Goal: Task Accomplishment & Management: Use online tool/utility

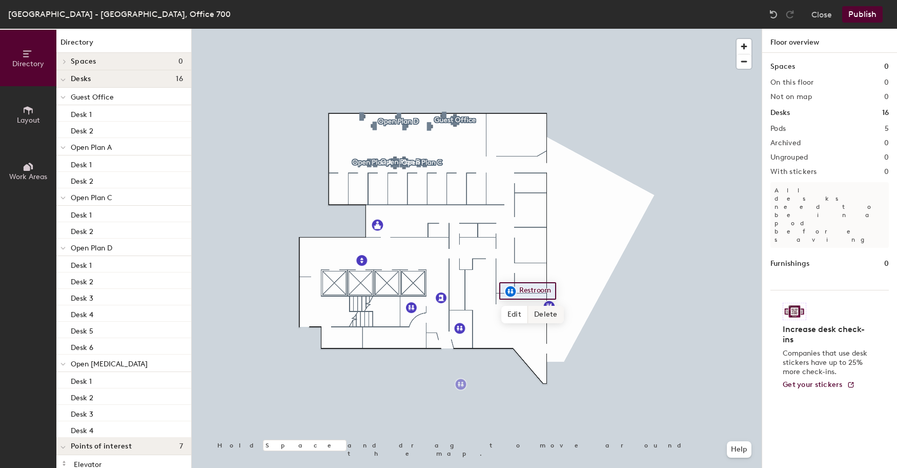
click at [532, 315] on span "Delete" at bounding box center [546, 314] width 36 height 17
click at [458, 29] on div at bounding box center [477, 29] width 570 height 0
click at [433, 29] on div at bounding box center [477, 29] width 570 height 0
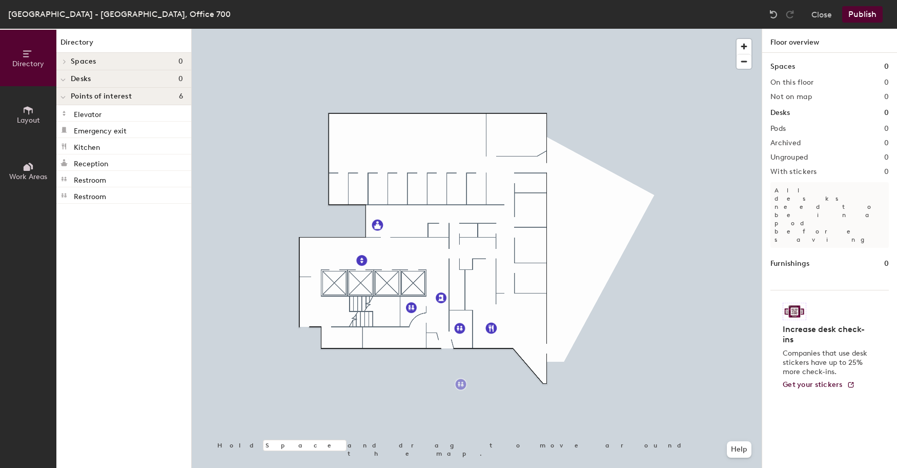
click at [27, 115] on icon at bounding box center [28, 110] width 11 height 11
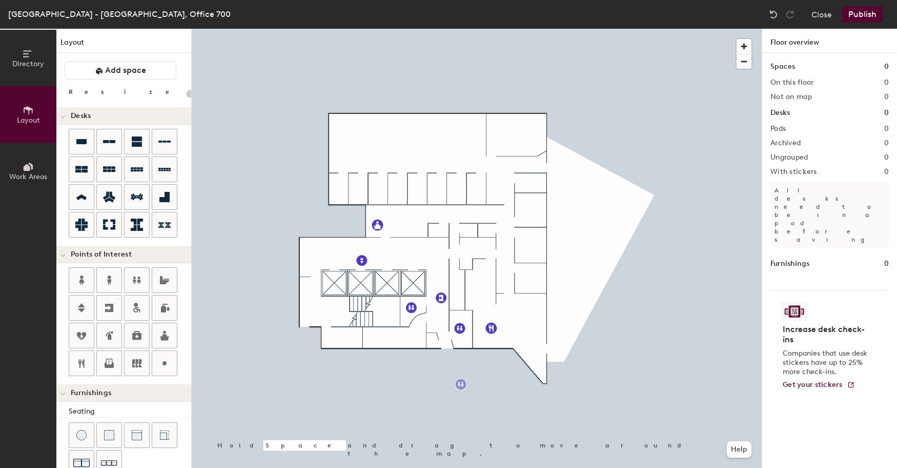
click at [28, 57] on icon at bounding box center [28, 53] width 11 height 11
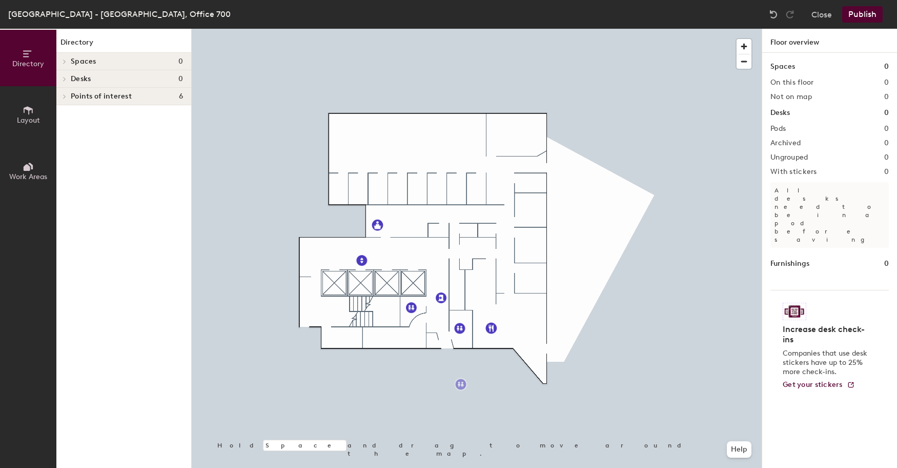
click at [68, 64] on div at bounding box center [63, 61] width 11 height 5
click at [63, 82] on div at bounding box center [62, 78] width 13 height 17
click at [34, 111] on button "Layout" at bounding box center [28, 114] width 56 height 56
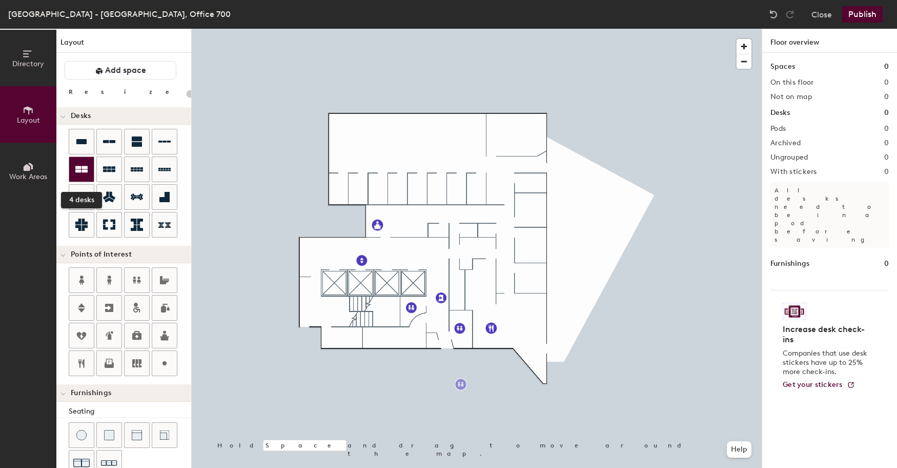
click at [91, 168] on div at bounding box center [81, 169] width 25 height 25
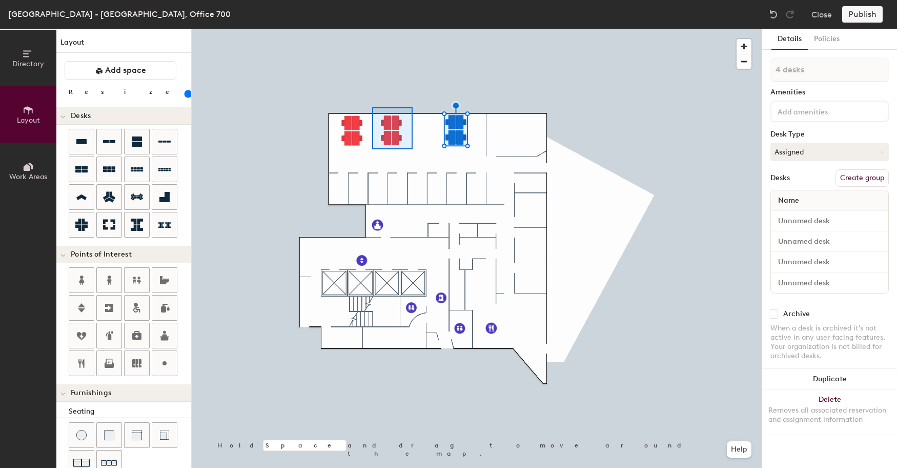
click at [371, 29] on div at bounding box center [477, 29] width 570 height 0
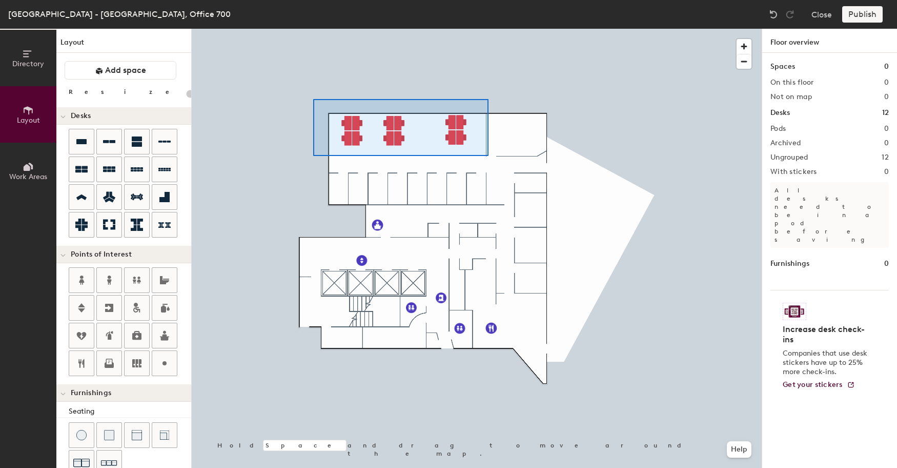
click at [310, 29] on div at bounding box center [477, 29] width 570 height 0
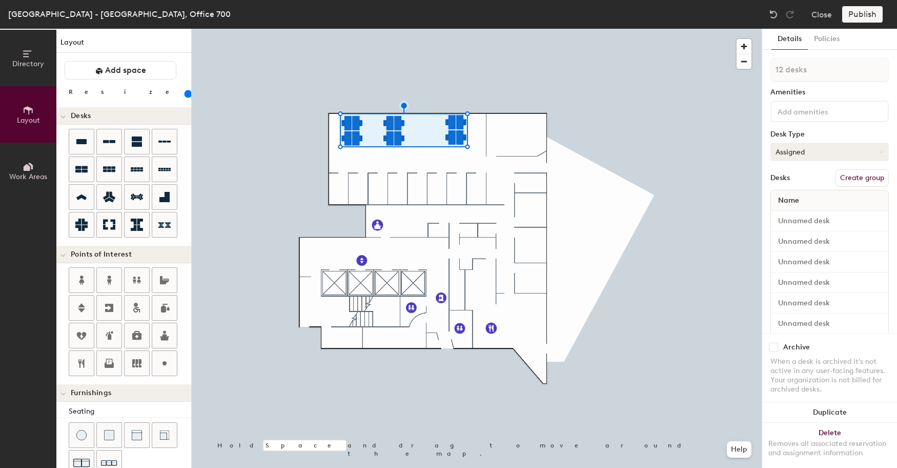
click at [808, 153] on button "Assigned" at bounding box center [830, 152] width 118 height 18
click at [798, 180] on div "Assigned" at bounding box center [822, 183] width 103 height 15
click at [861, 177] on button "Create group" at bounding box center [862, 177] width 53 height 17
click at [713, 68] on div "Directory Layout Work Areas Layout Add space Resize Desks Points of Interest Fu…" at bounding box center [448, 248] width 897 height 439
type input "180"
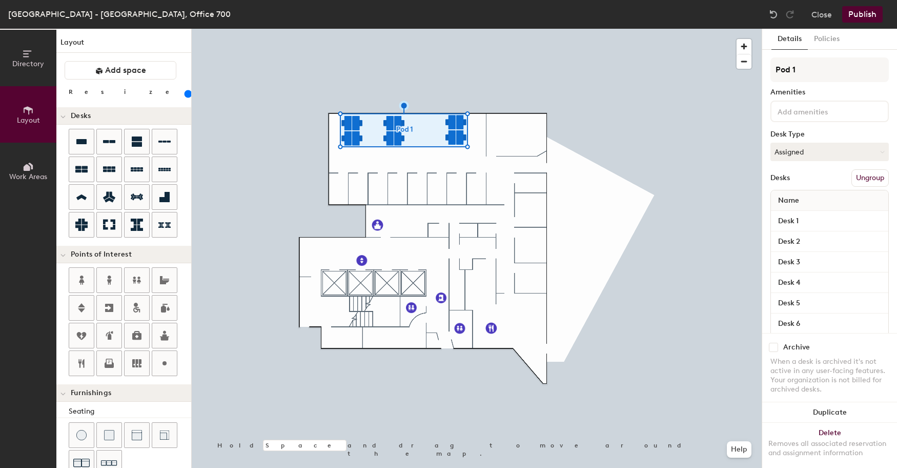
type input "O"
type input "180"
type input "Ope"
type input "180"
type input "Open"
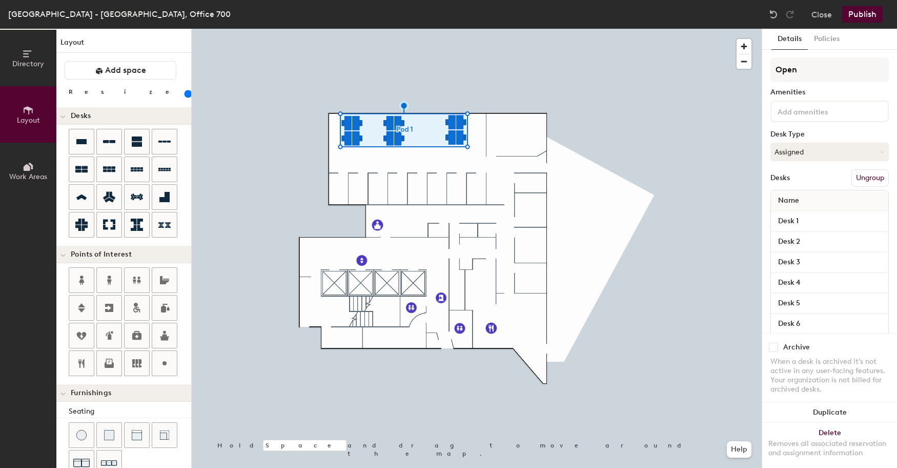
type input "180"
type input "Open Plan"
type input "180"
type input "Open Plan"
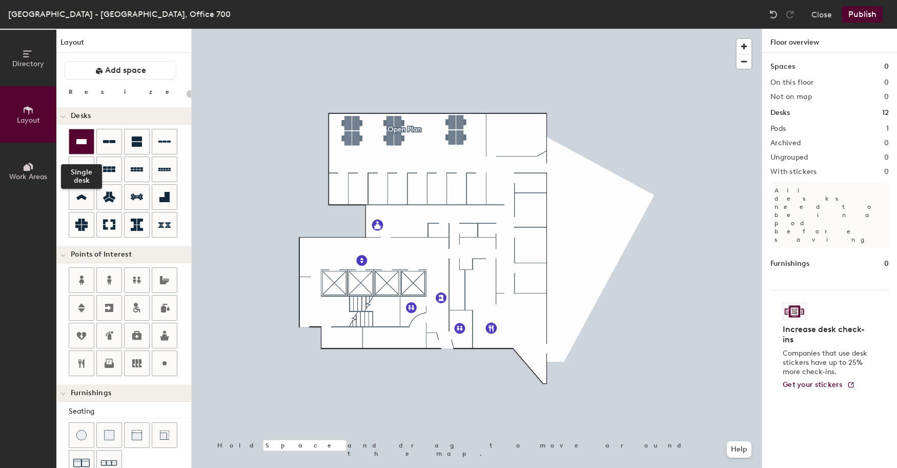
click at [89, 139] on div at bounding box center [81, 141] width 25 height 25
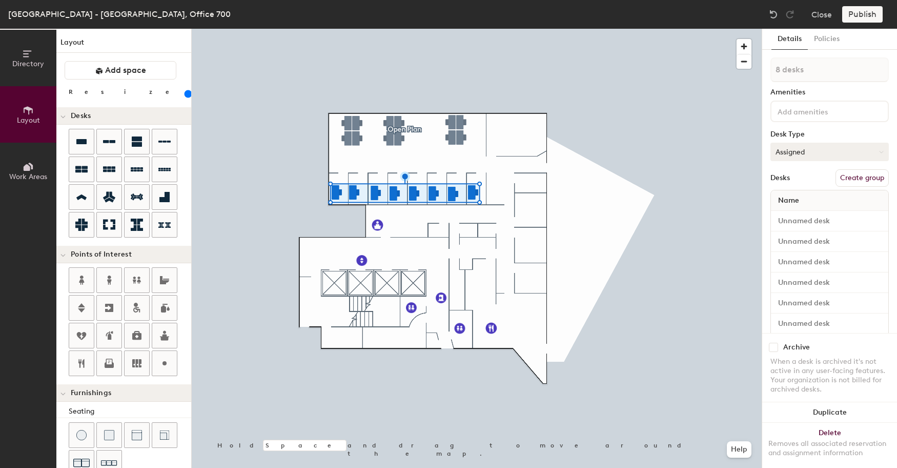
click at [847, 150] on button "Assigned" at bounding box center [830, 152] width 118 height 18
click at [845, 149] on button "Assigned" at bounding box center [830, 152] width 118 height 18
click at [857, 179] on button "Create group" at bounding box center [862, 177] width 53 height 17
click at [723, 70] on div "Directory Layout Work Areas Layout Add space Resize Desks Points of Interest Fu…" at bounding box center [448, 248] width 897 height 439
type input "180"
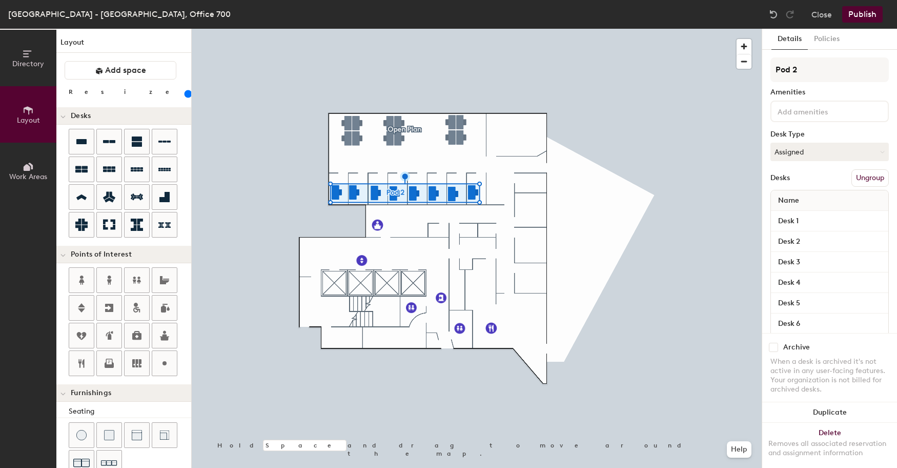
type input "O"
type input "180"
type input "Offices"
type input "180"
type input "Offices"
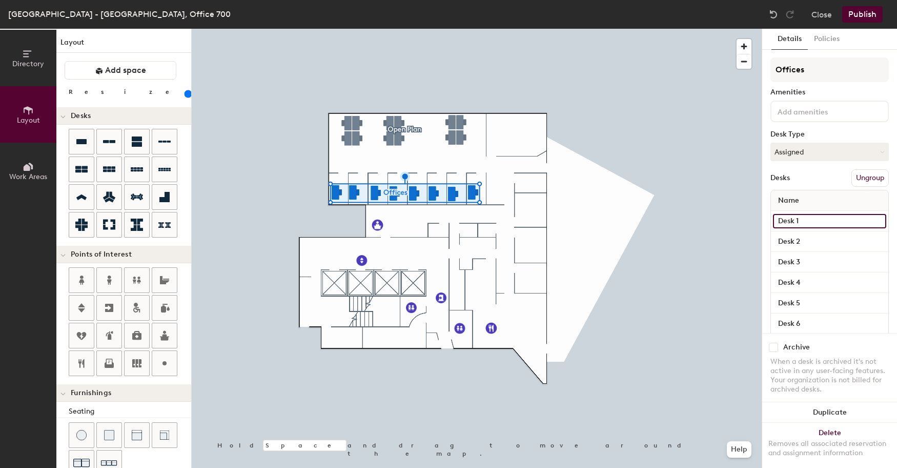
type input "180"
click at [812, 226] on input "Desk 1" at bounding box center [829, 221] width 113 height 14
click at [729, 221] on div "Directory Layout Work Areas Layout Add space Resize Desks Points of Interest Fu…" at bounding box center [448, 248] width 897 height 439
type input "O"
type input "180"
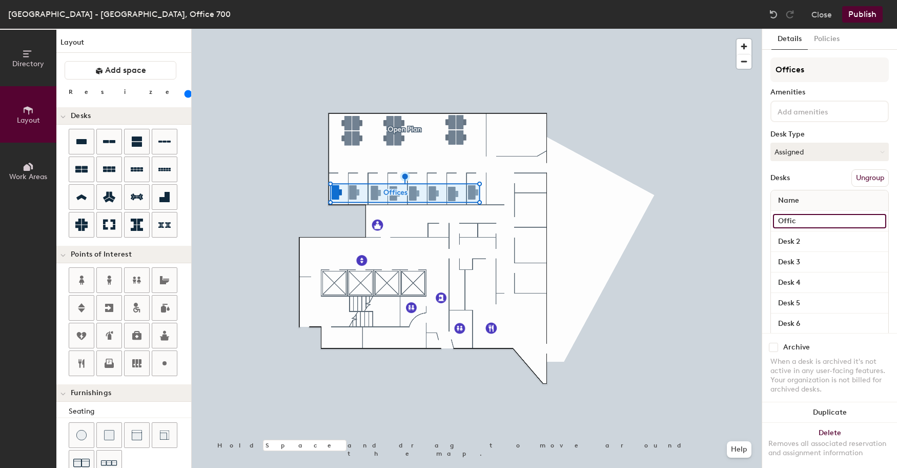
type input "Office"
type input "180"
type input "Office 1"
type input "180"
type input "Office 1"
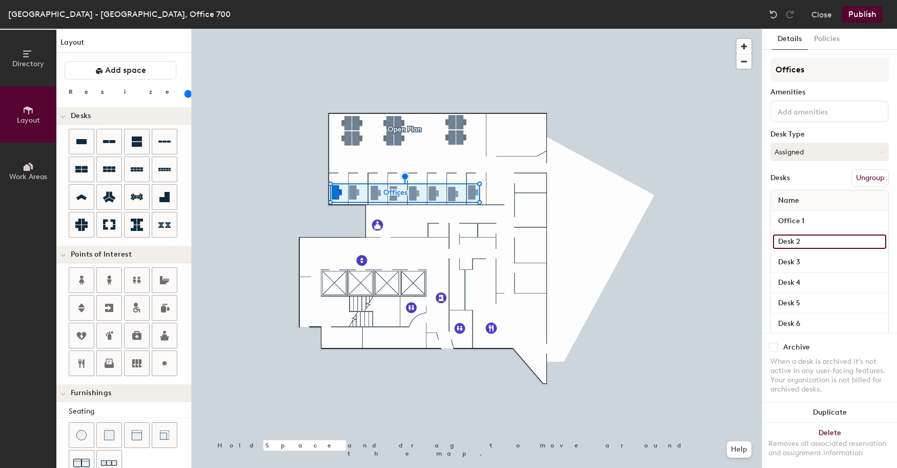
click at [803, 241] on input "Desk 2" at bounding box center [829, 241] width 113 height 14
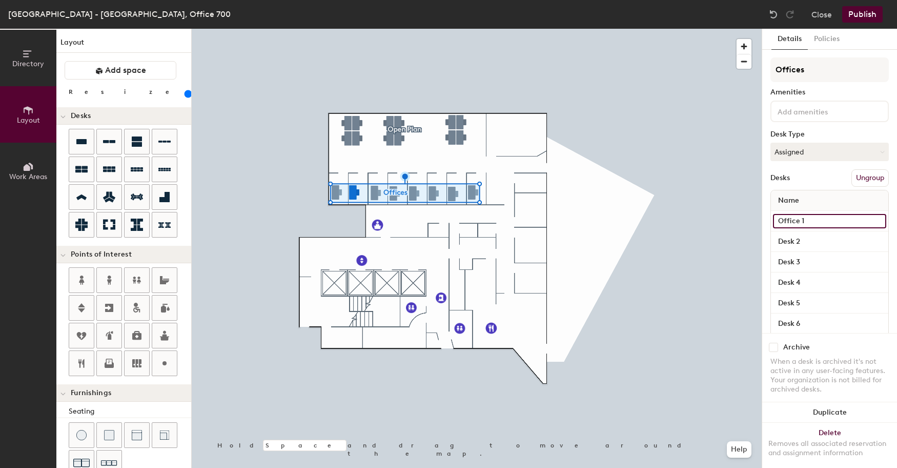
click at [798, 218] on input "Office 1" at bounding box center [829, 221] width 113 height 14
click at [801, 219] on input "Office 1" at bounding box center [829, 221] width 113 height 14
drag, startPoint x: 801, startPoint y: 219, endPoint x: 764, endPoint y: 219, distance: 36.4
click at [764, 219] on div "Details Policies Offices Amenities Desk Type Assigned Desks Ungroup Name Office…" at bounding box center [829, 248] width 135 height 439
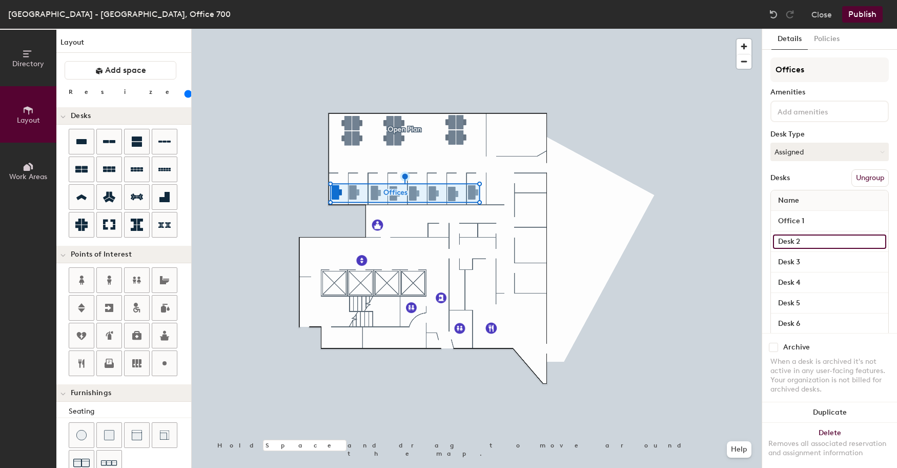
type input "180"
click at [809, 245] on input "Desk 2" at bounding box center [829, 241] width 113 height 14
paste input "Office"
type input "Office"
type input "180"
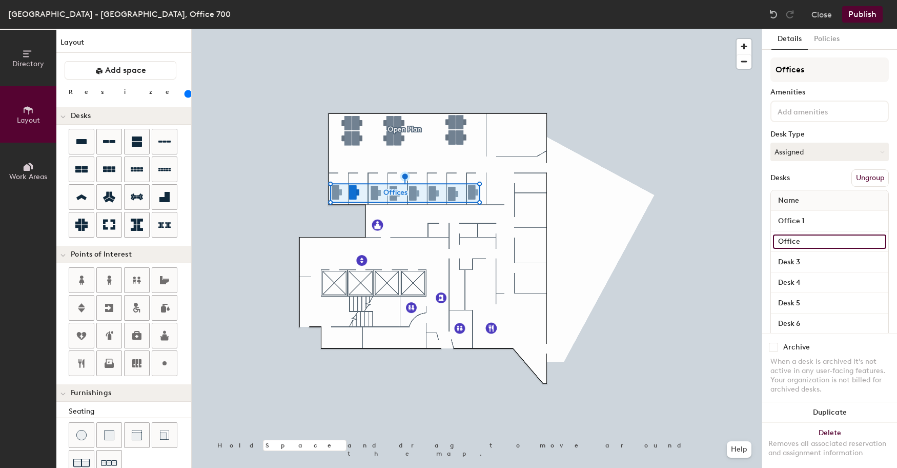
type input "Office 2"
type input "180"
type input "Office 2"
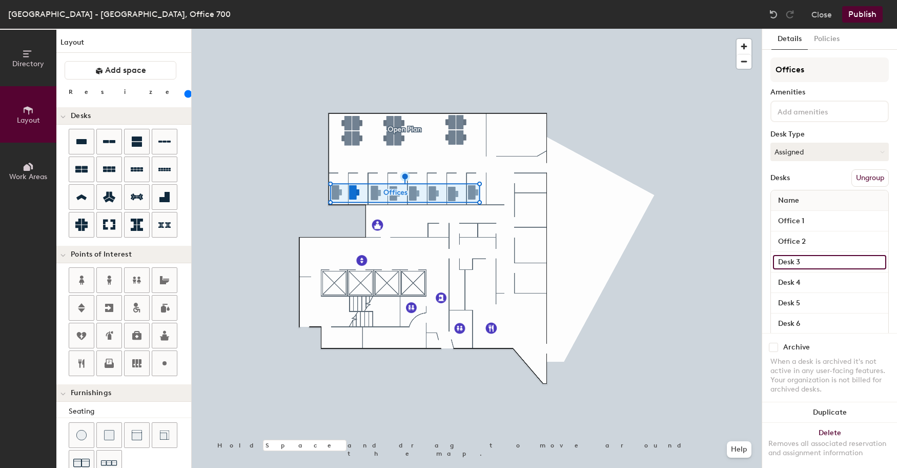
click at [812, 261] on input "Desk 3" at bounding box center [829, 262] width 113 height 14
type input "180"
paste input "Office"
type input "Office"
type input "180"
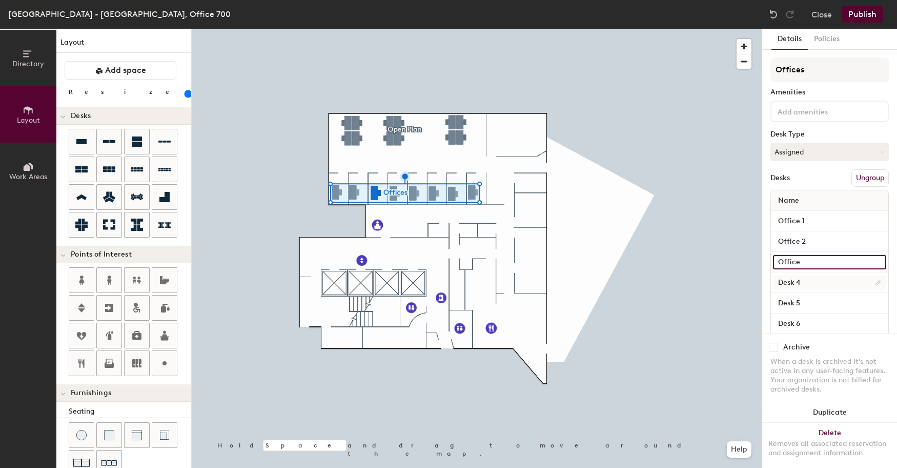
type input "Office 3"
type input "180"
type input "Office 3"
click at [819, 289] on input "Desk 4" at bounding box center [829, 282] width 113 height 14
type input "180"
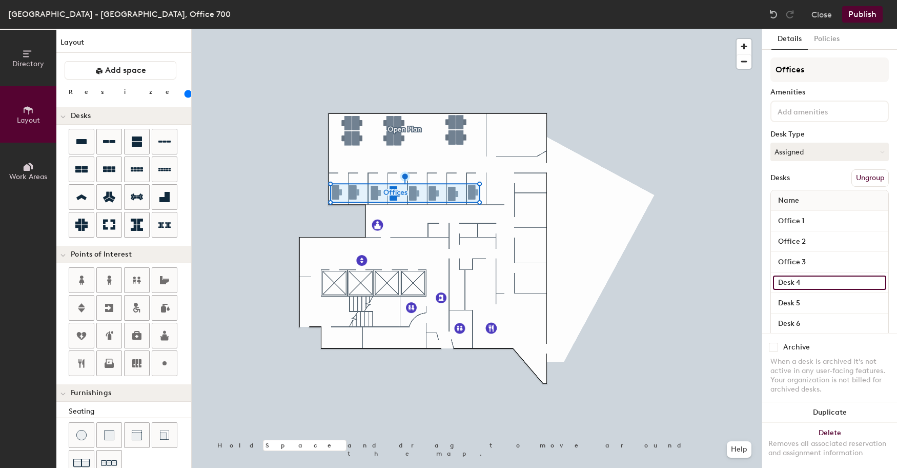
paste input "Office"
type input "Office"
type input "180"
type input "Office 4"
type input "180"
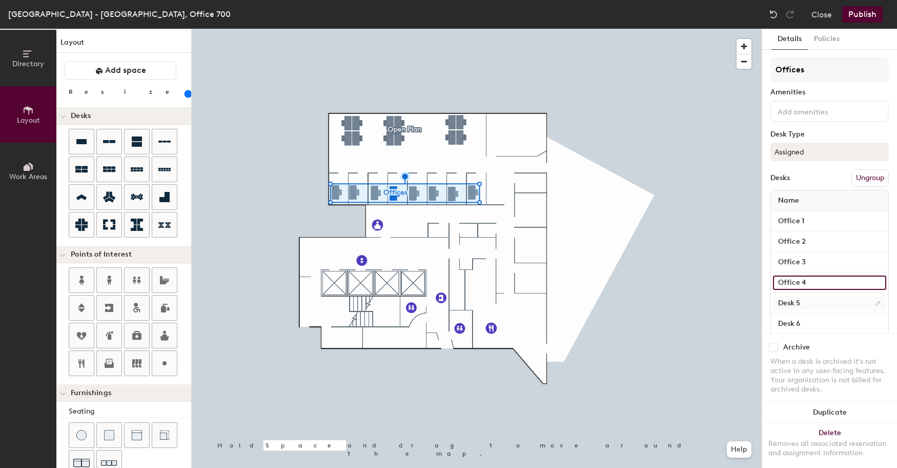
type input "Office 4"
click at [827, 304] on input "Desk 5" at bounding box center [829, 303] width 113 height 14
type input "180"
paste input "Office"
type input "Office"
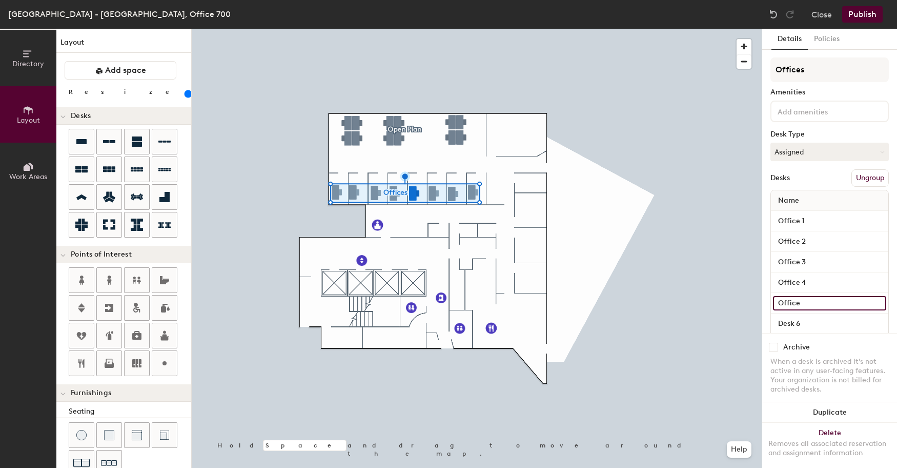
type input "180"
type input "Office 5"
type input "180"
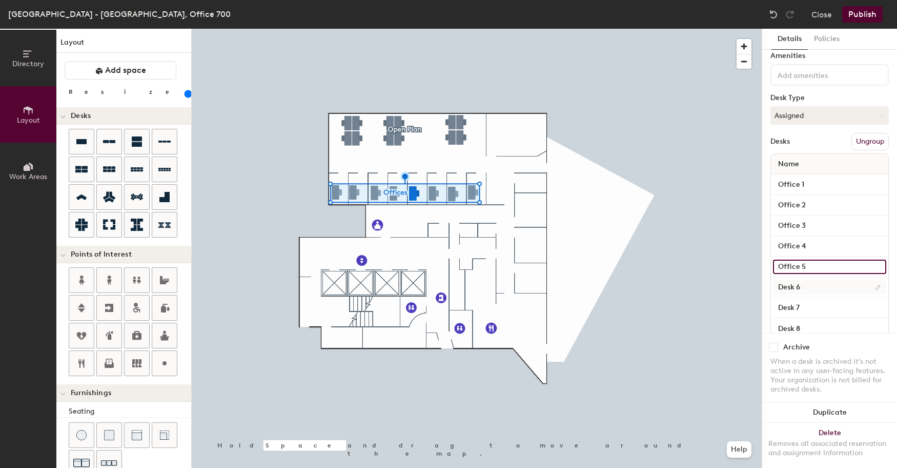
type input "Office 5"
type input "180"
click at [820, 286] on input "Desk 6" at bounding box center [829, 287] width 113 height 14
paste input "Office"
type input "Office"
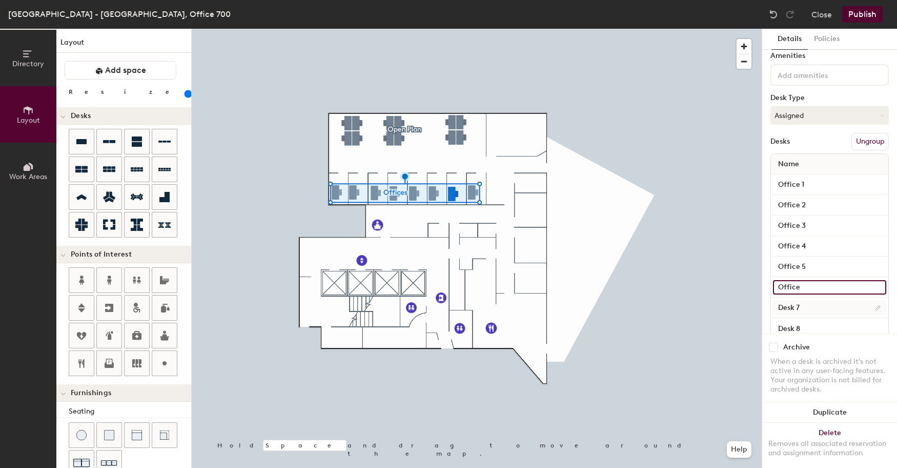
type input "180"
type input "Office 6"
type input "180"
type input "Office 6"
click at [822, 306] on input "Desk 7" at bounding box center [829, 307] width 113 height 14
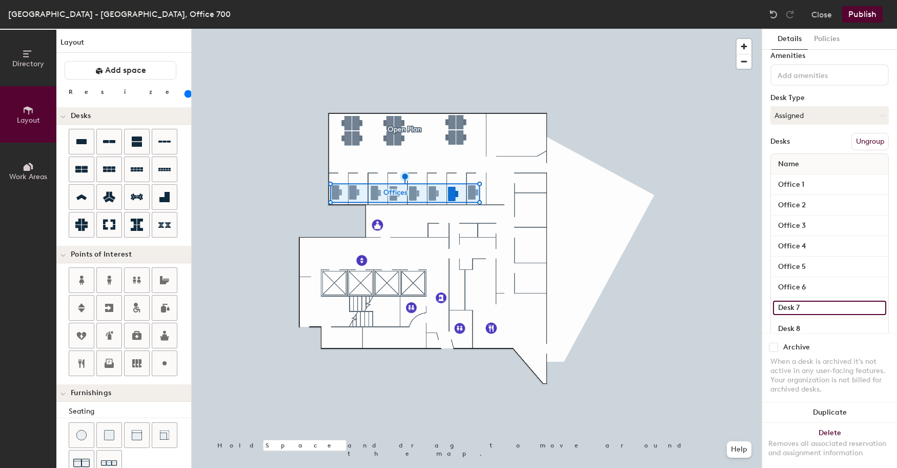
type input "180"
paste input "Office"
type input "Office"
type input "180"
type input "Office 7"
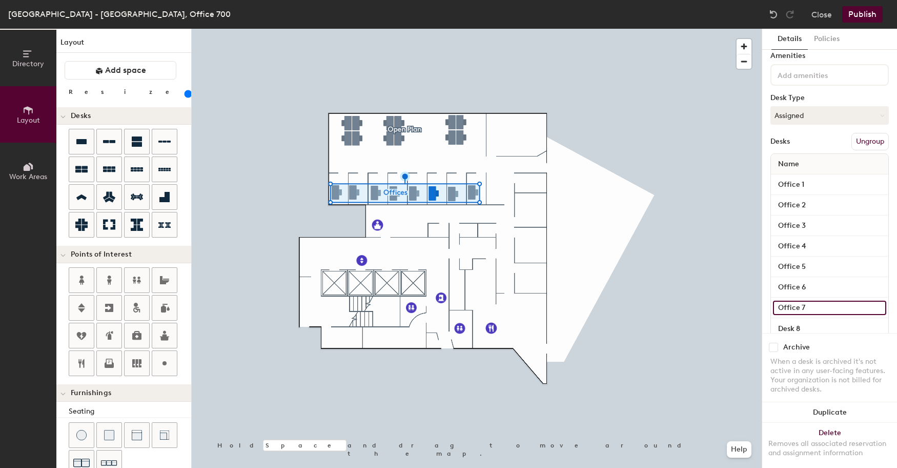
type input "180"
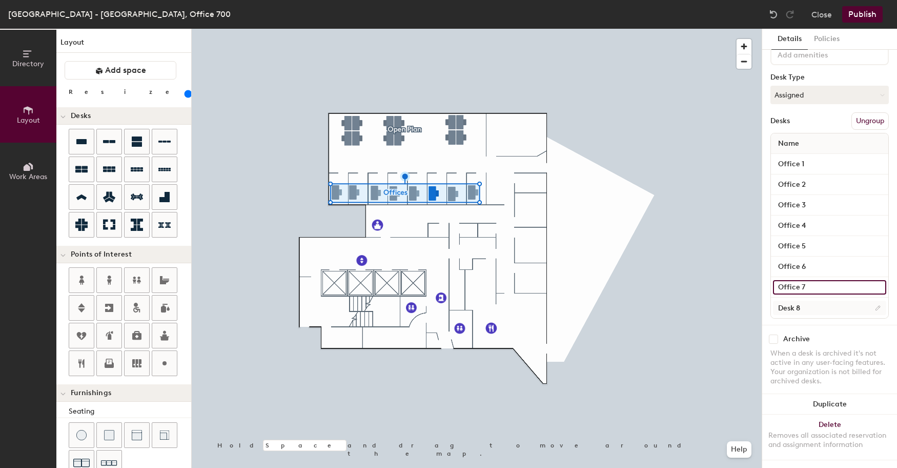
type input "Office 7"
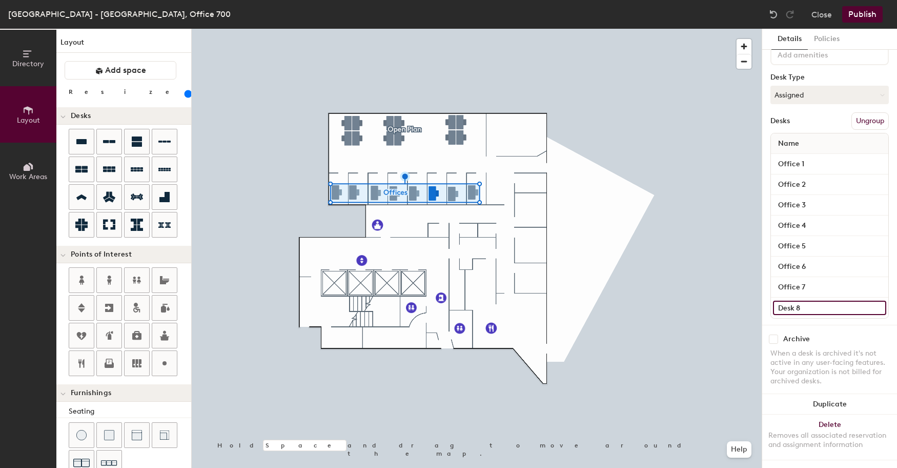
type input "180"
click at [843, 300] on input "Desk 8" at bounding box center [829, 307] width 113 height 14
paste input "Office"
type input "Office"
type input "180"
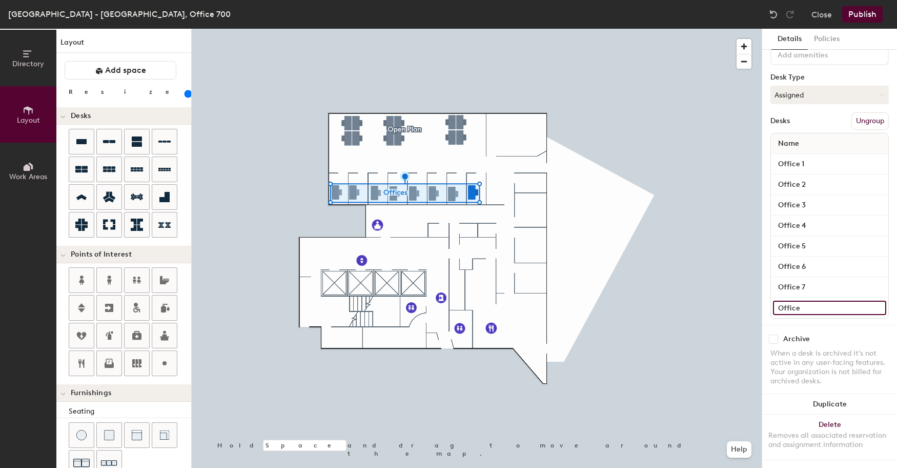
type input "Office 8"
type input "180"
type input "Office 8"
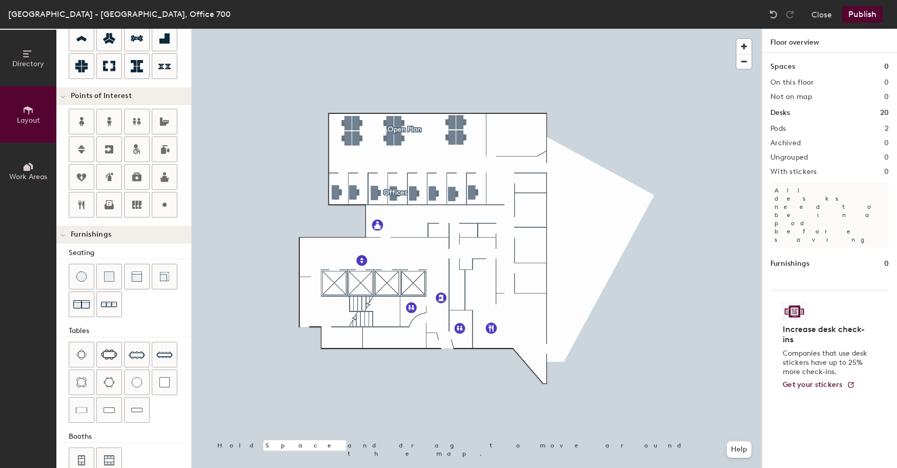
scroll to position [178, 0]
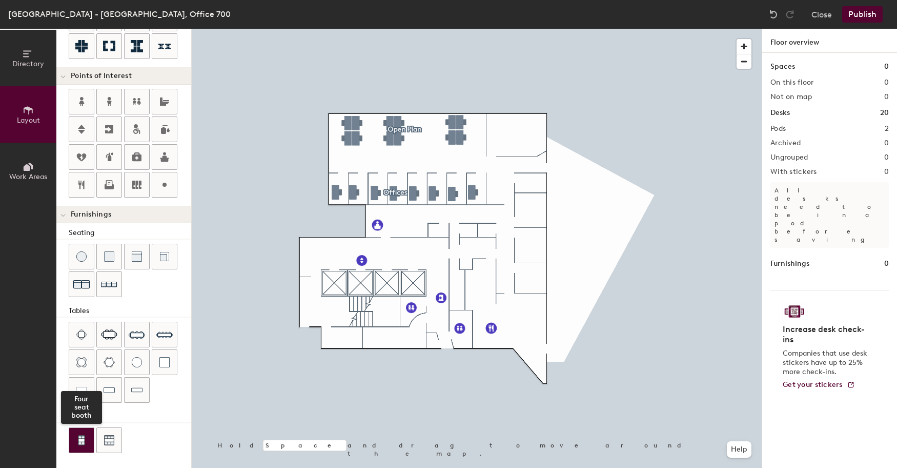
click at [73, 440] on div at bounding box center [81, 440] width 25 height 25
click at [446, 29] on div at bounding box center [477, 29] width 570 height 0
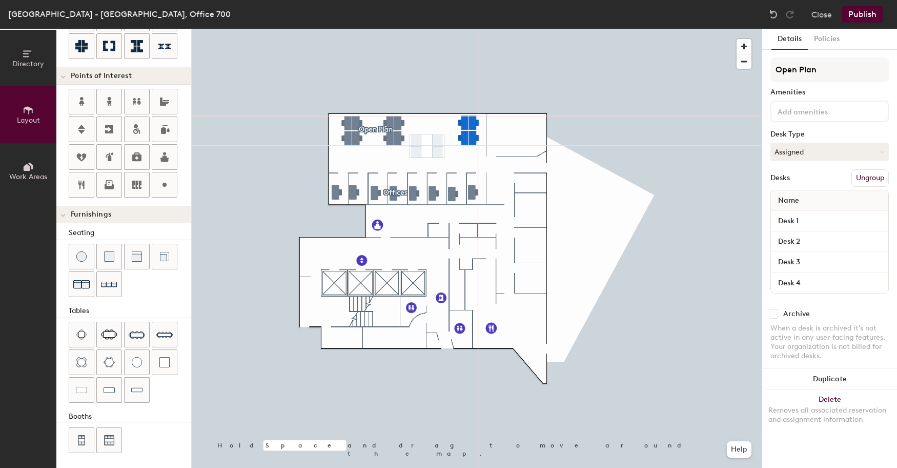
click at [457, 29] on div at bounding box center [477, 29] width 570 height 0
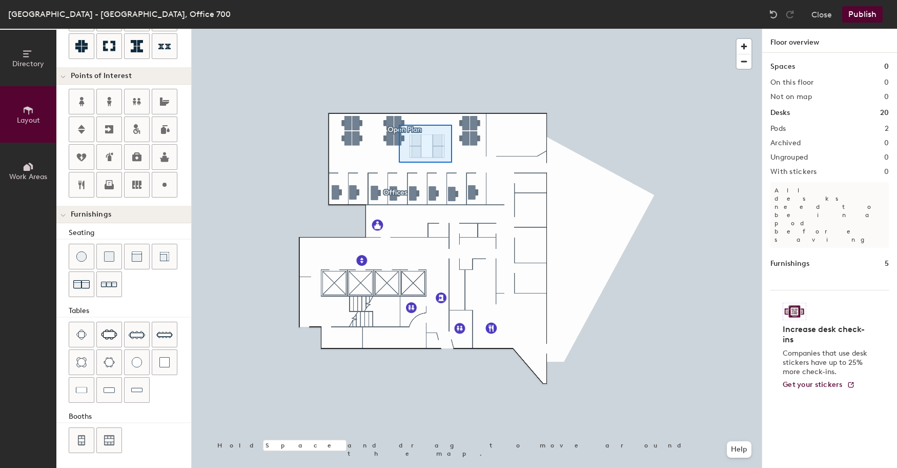
click at [399, 29] on div at bounding box center [477, 29] width 570 height 0
click at [407, 29] on div at bounding box center [477, 29] width 570 height 0
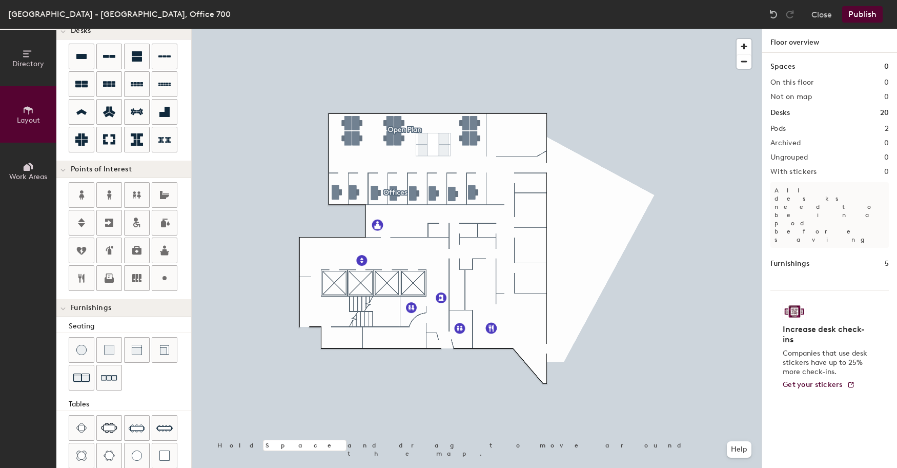
scroll to position [0, 0]
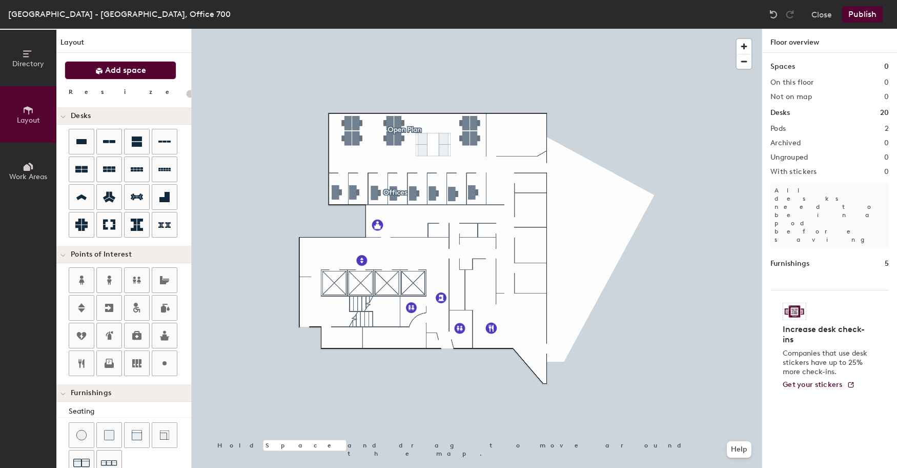
click at [123, 79] on button "Add space" at bounding box center [121, 70] width 112 height 18
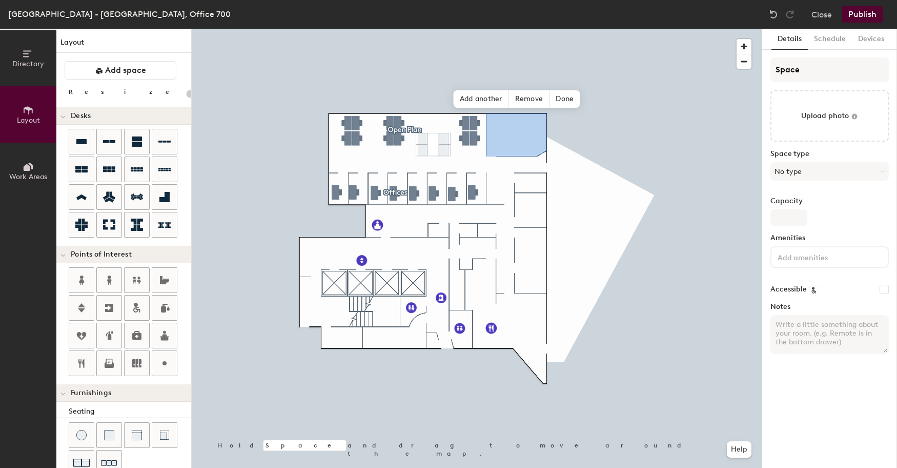
type input "20"
click at [815, 74] on input "Space" at bounding box center [830, 69] width 118 height 25
drag, startPoint x: 812, startPoint y: 72, endPoint x: 774, endPoint y: 67, distance: 38.9
click at [774, 67] on input "Space" at bounding box center [830, 69] width 118 height 25
type input "ME"
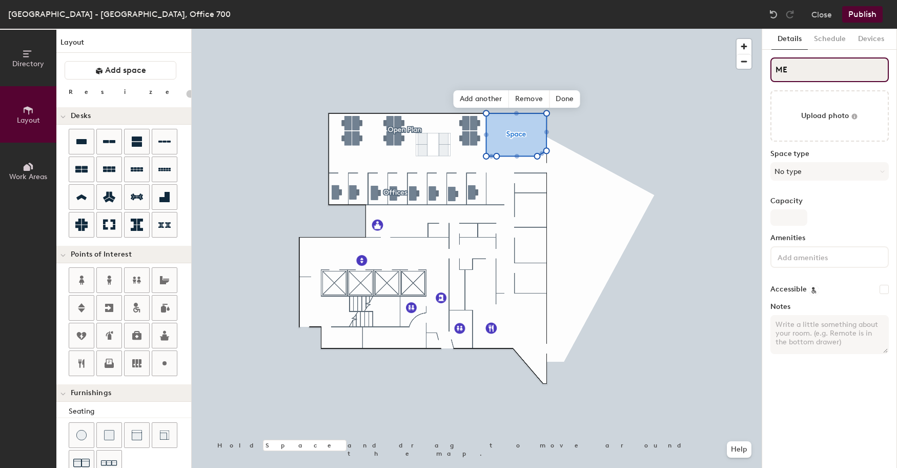
type input "20"
type input "MEX"
type input "20"
type input "MEX -"
type input "20"
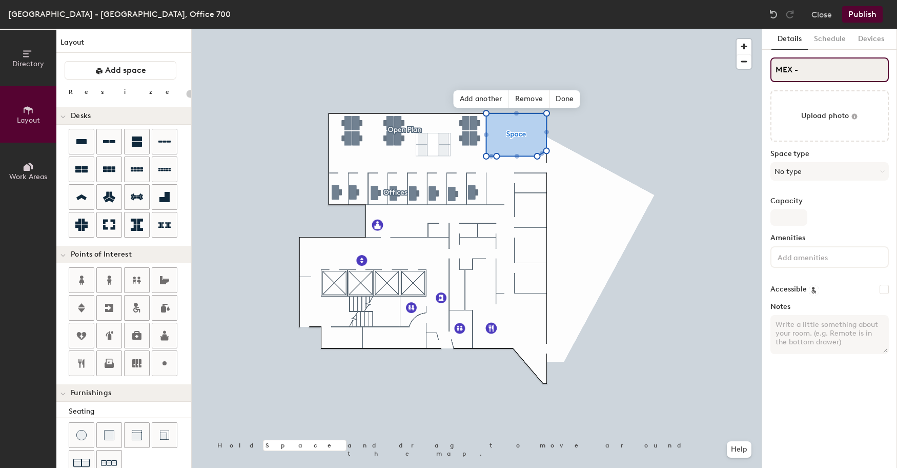
type input "MEX -"
type input "20"
type input "MEX - C"
type input "20"
type input "MEX - Ch"
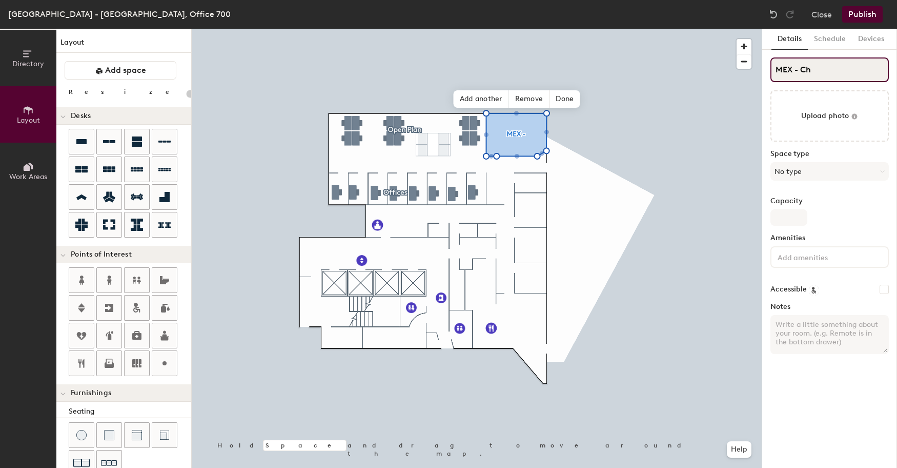
type input "20"
type input "MEX - Chap"
type input "20"
type input "MEX - Chapu"
type input "20"
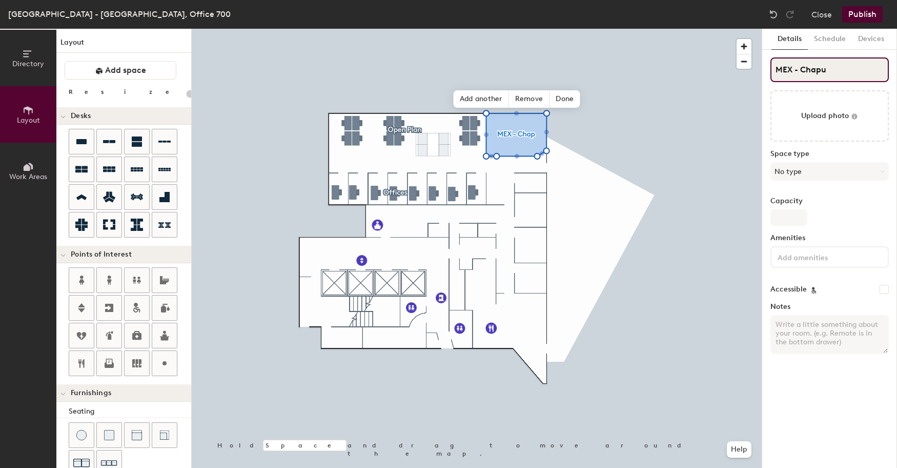
type input "MEX - Chapul"
type input "20"
type input "MEX - Chapult"
type input "20"
type input "MEX - Chapulte"
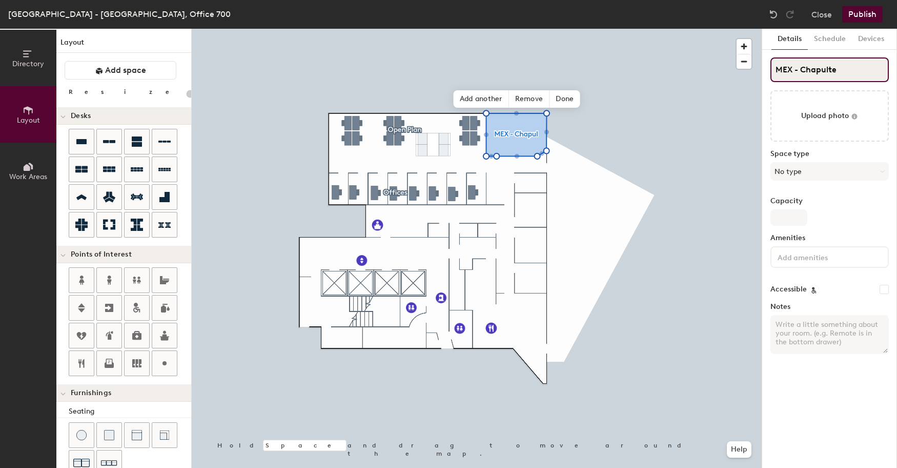
type input "20"
type input "MEX - [GEOGRAPHIC_DATA]"
type input "20"
type input "MEX - [GEOGRAPHIC_DATA]"
type input "20"
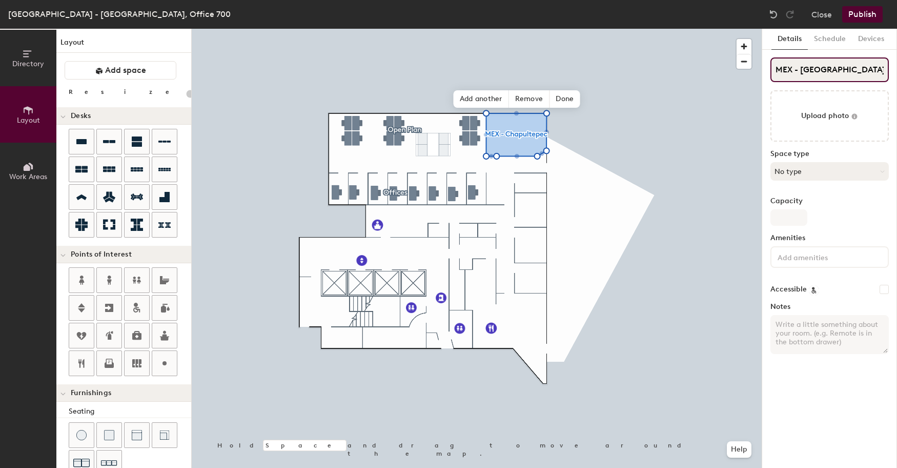
type input "MEX - [GEOGRAPHIC_DATA]"
click at [809, 165] on button "No type" at bounding box center [830, 171] width 118 height 18
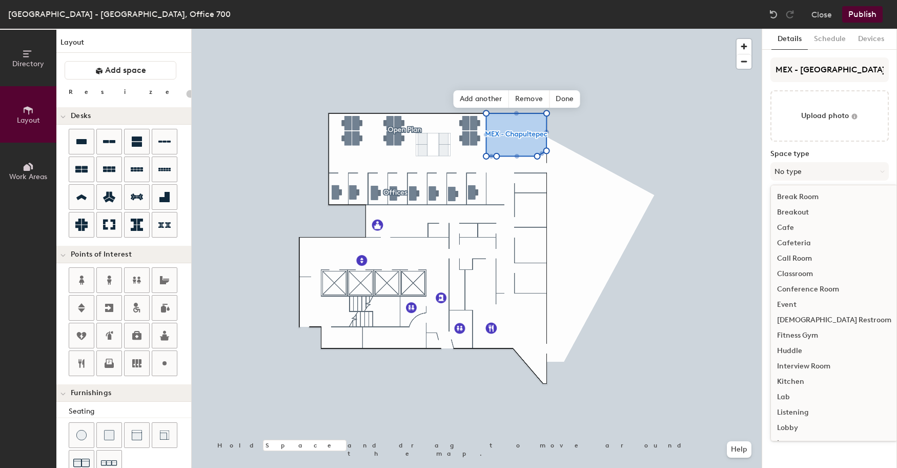
click at [811, 291] on div "Conference Room" at bounding box center [834, 288] width 127 height 15
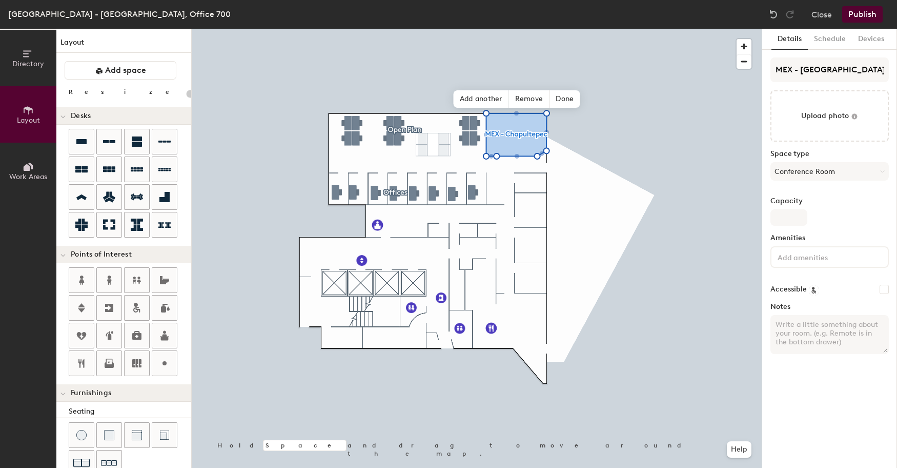
type input "20"
click at [805, 261] on input at bounding box center [822, 256] width 92 height 12
type input "z"
type input "20"
type input "zoom"
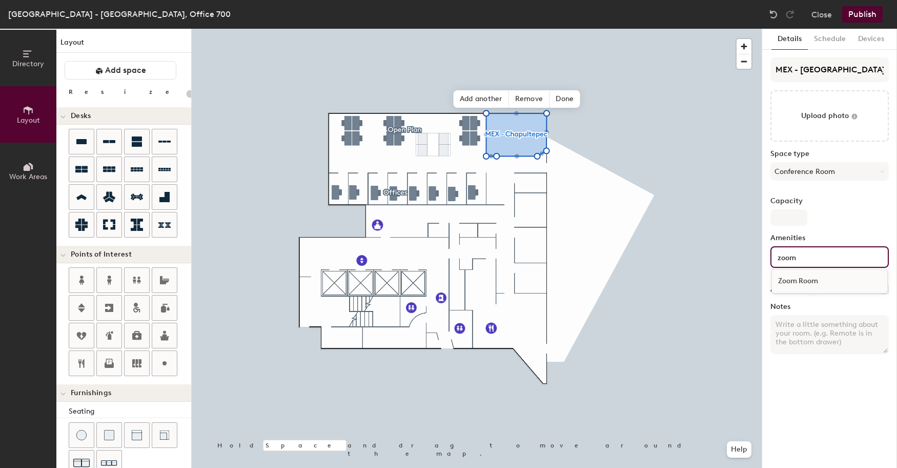
click at [806, 276] on div "Zoom Room" at bounding box center [829, 280] width 115 height 15
type input "20"
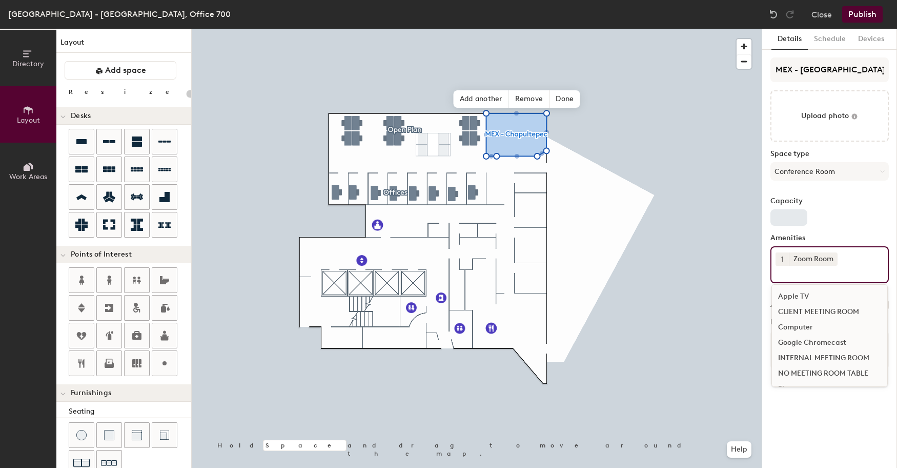
type input "20"
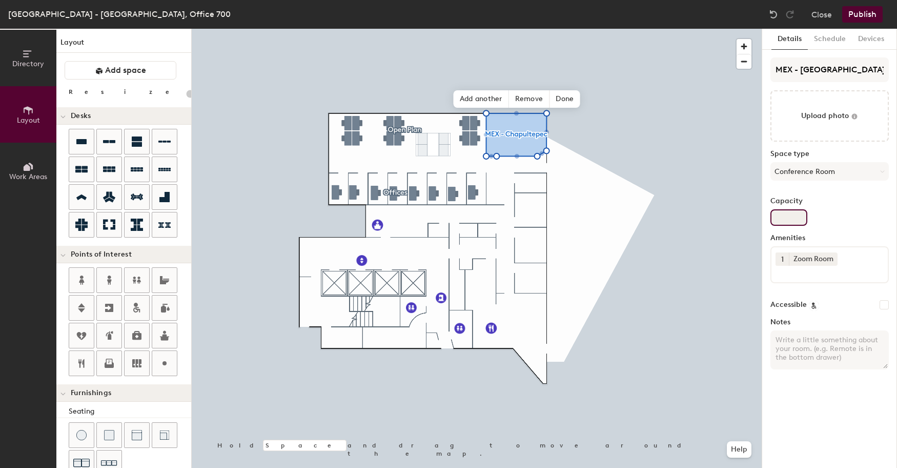
click at [786, 220] on input "Capacity" at bounding box center [789, 217] width 37 height 16
type input "8"
type input "20"
type input "8"
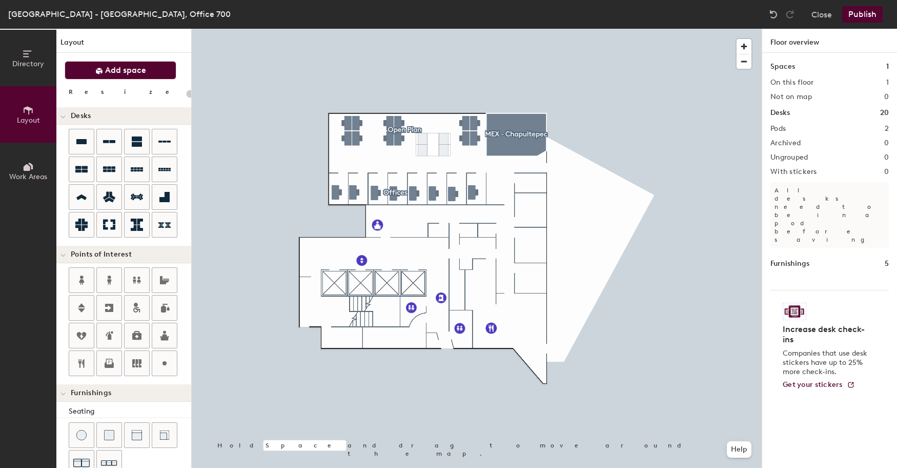
click at [127, 68] on span "Add space" at bounding box center [125, 70] width 41 height 10
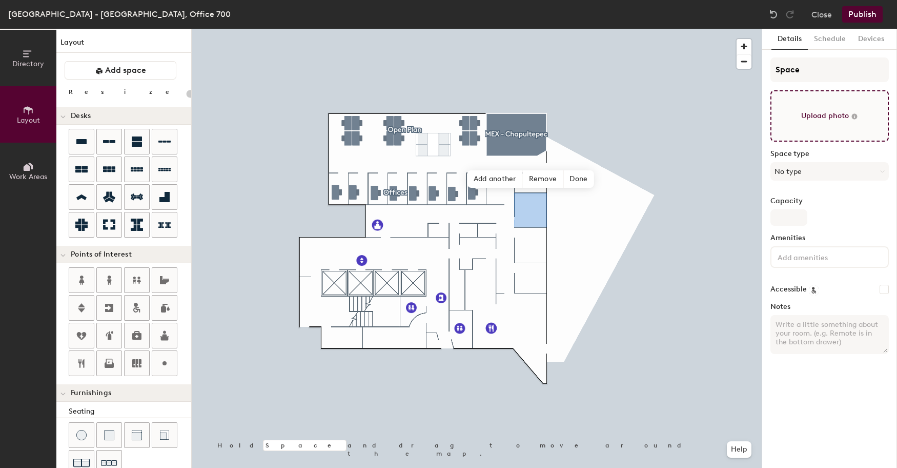
type input "20"
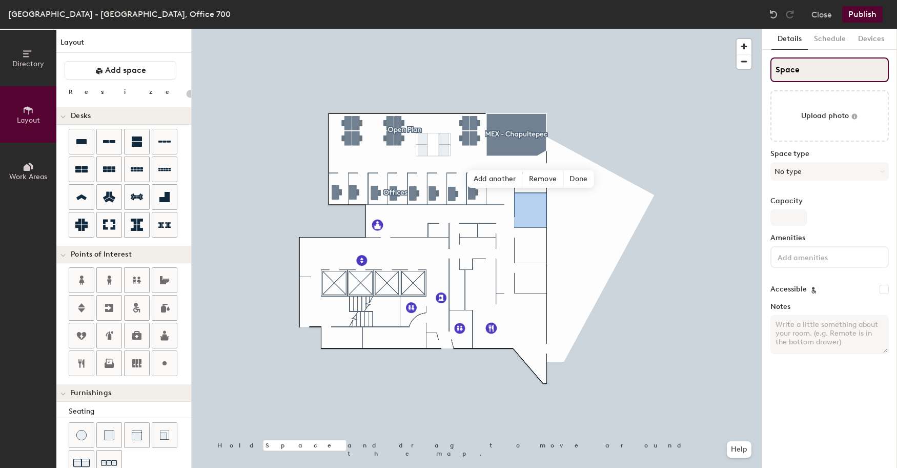
click at [809, 72] on input "Space" at bounding box center [830, 69] width 118 height 25
drag, startPoint x: 809, startPoint y: 71, endPoint x: 740, endPoint y: 68, distance: 68.8
click at [740, 68] on div "Directory Layout Work Areas Layout Add space Resize Desks Points of Interest Fu…" at bounding box center [448, 248] width 897 height 439
type input "ME"
type input "20"
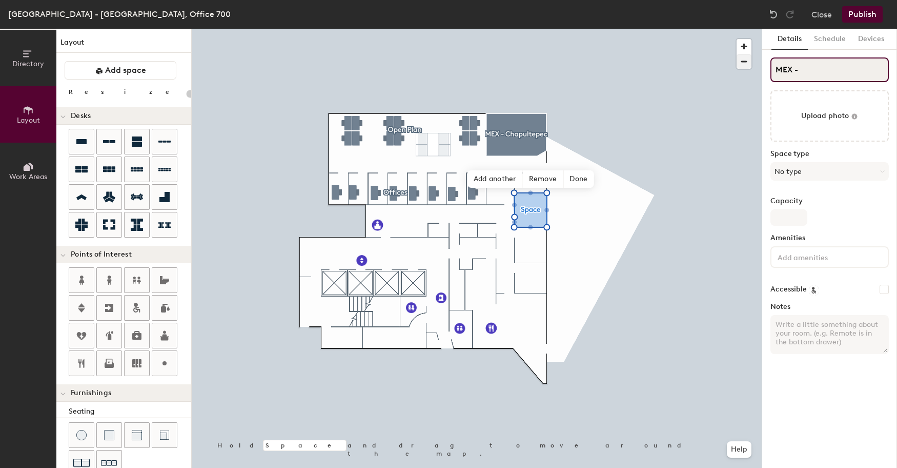
type input "MEX -"
type input "20"
type input "MEX - T"
type input "20"
type input "MEX - Tu"
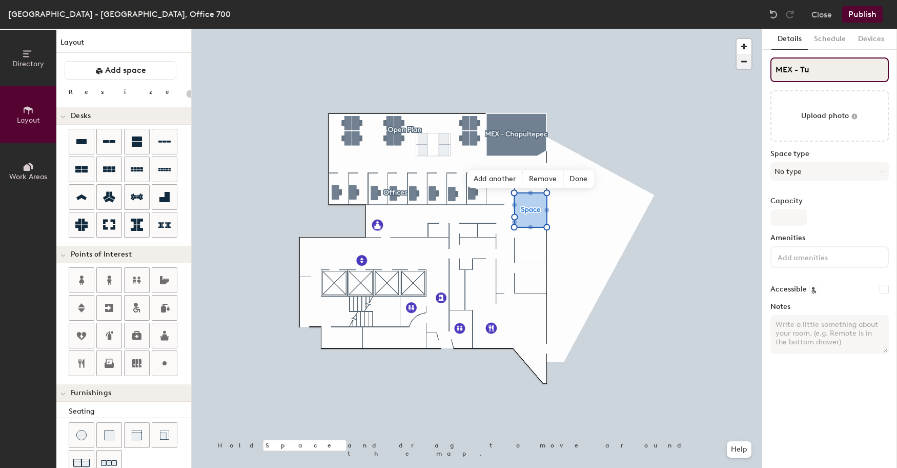
type input "20"
type input "MEX - Tul"
type input "20"
type input "MEX - Tulu"
type input "20"
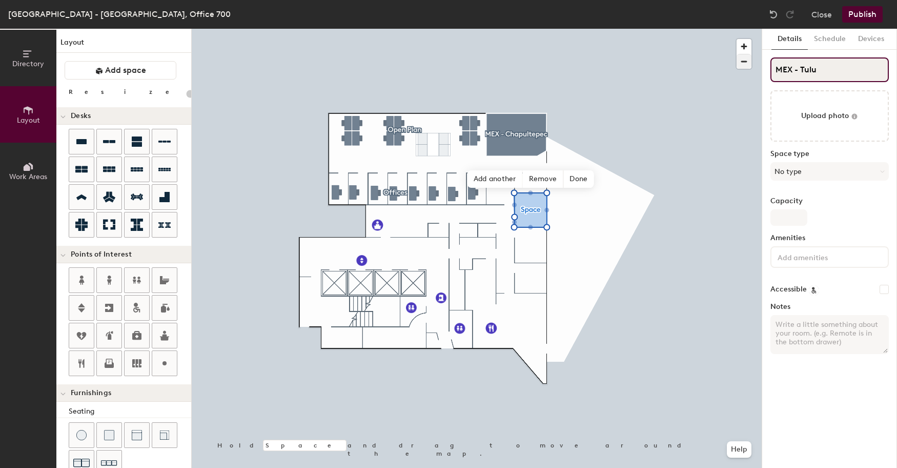
type input "MEX - Tulum"
type input "20"
type input "MEX - Tulum"
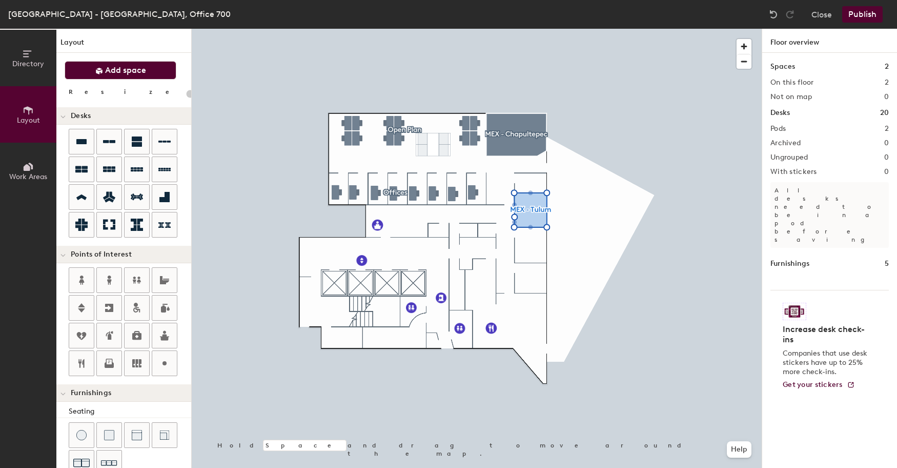
click at [105, 69] on button "Add space" at bounding box center [121, 70] width 112 height 18
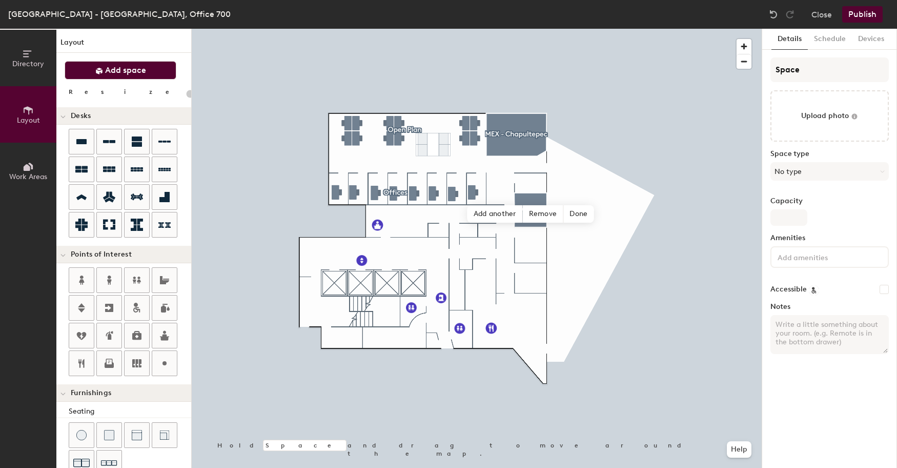
type input "20"
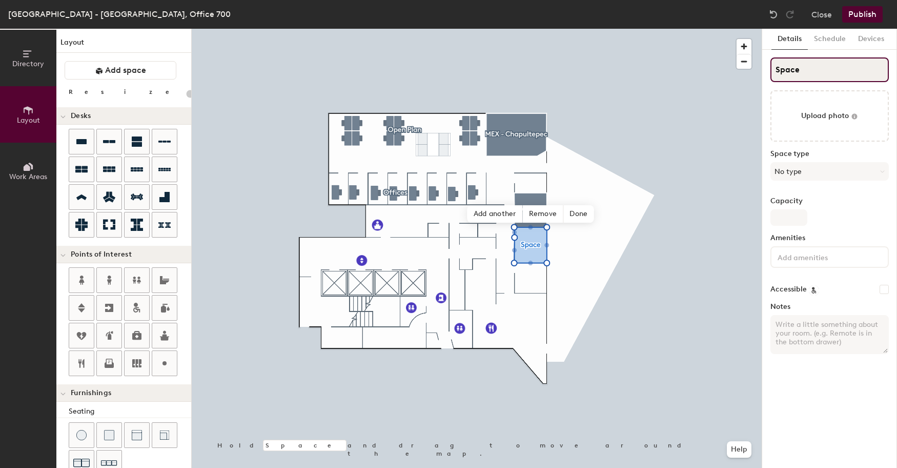
click at [804, 69] on input "Space" at bounding box center [830, 69] width 118 height 25
click at [726, 69] on div "Directory Layout Work Areas Layout Add space Resize Desks Points of Interest Fu…" at bounding box center [448, 248] width 897 height 439
type input "ME"
type input "20"
type input "MEX -"
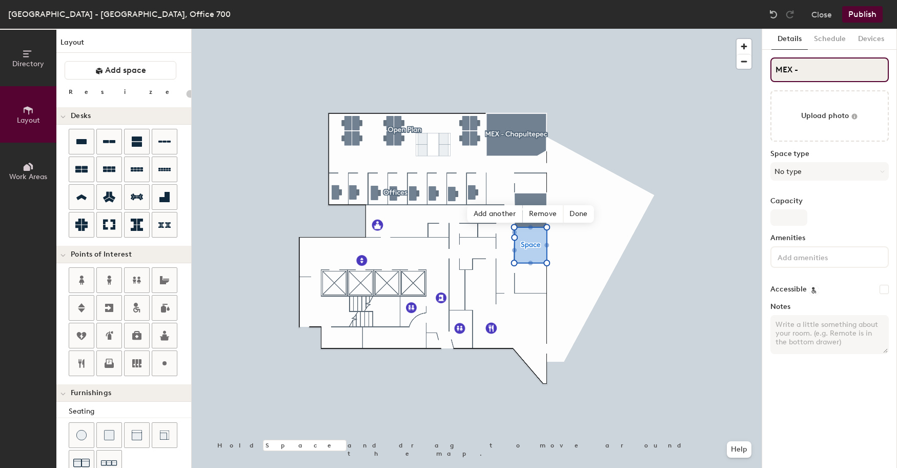
type input "20"
type input "MEX -"
type input "20"
type input "MEX - H"
type input "20"
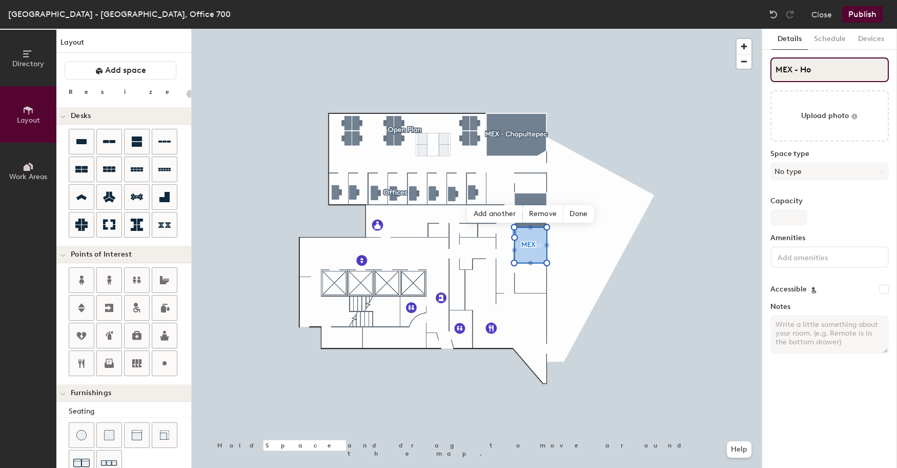
type input "MEX - Hol"
type input "20"
type input "MEX - Holb"
type input "20"
type input "MEX - Holbox"
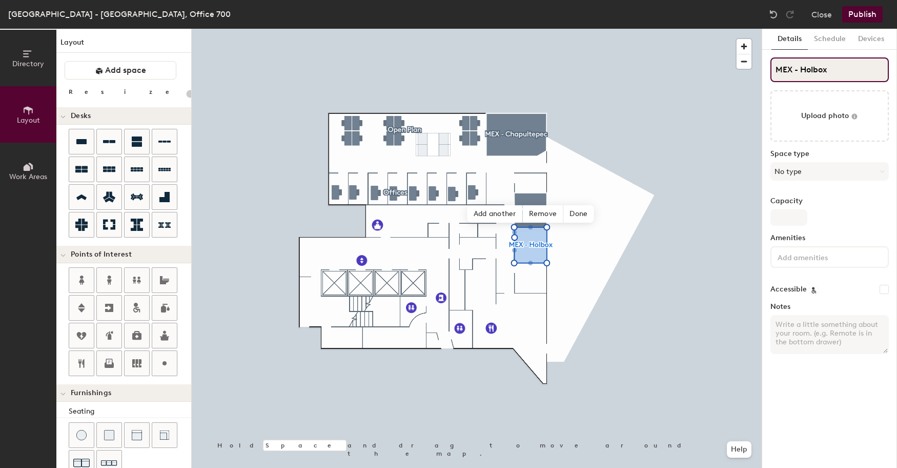
type input "20"
type input "MEX - Holbox"
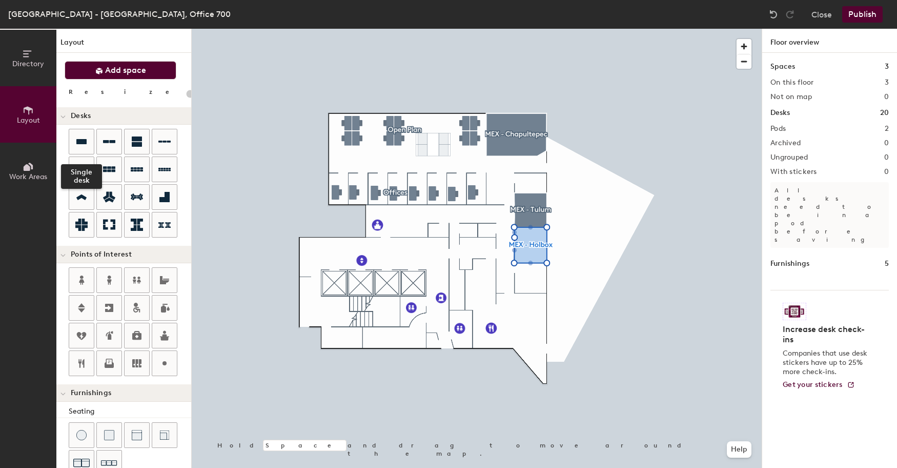
click at [123, 65] on button "Add space" at bounding box center [121, 70] width 112 height 18
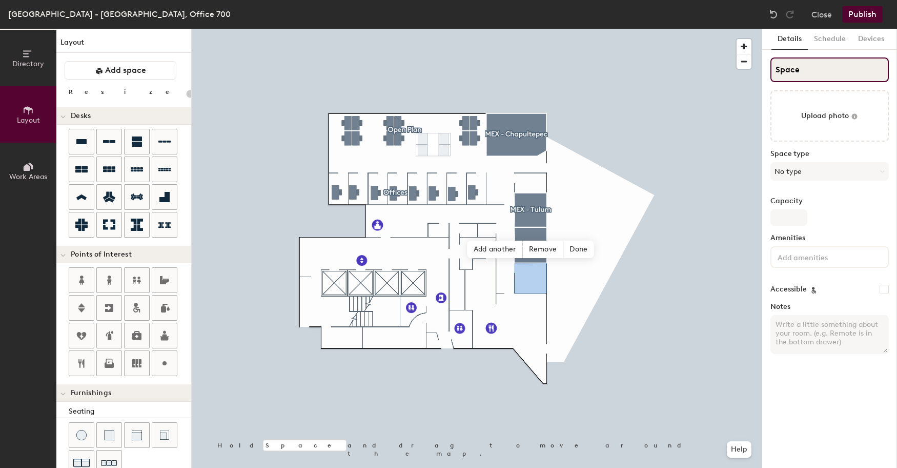
type input "20"
click at [798, 58] on input "Space" at bounding box center [830, 69] width 118 height 25
click at [718, 74] on div "Directory Layout Work Areas Layout Add space Resize Desks Points of Interest Fu…" at bounding box center [448, 248] width 897 height 439
type input "ME"
type input "20"
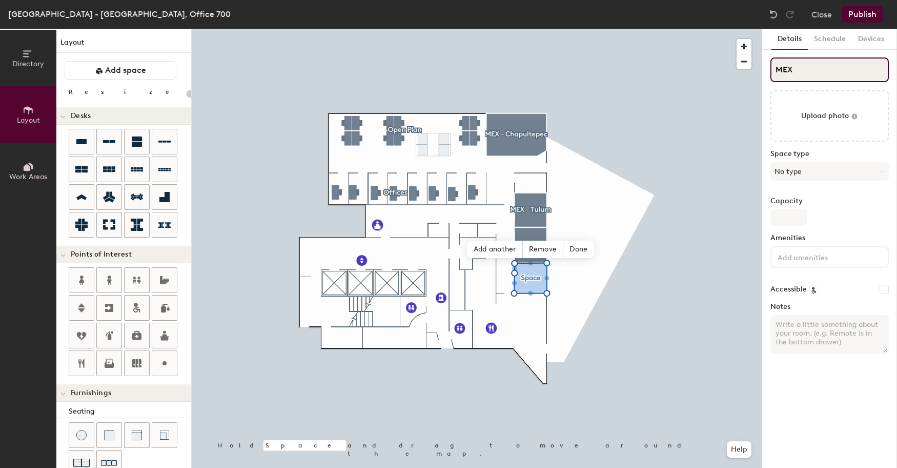
type input "MEX -"
type input "20"
type input "MEX -"
type input "20"
type input "MEX - S"
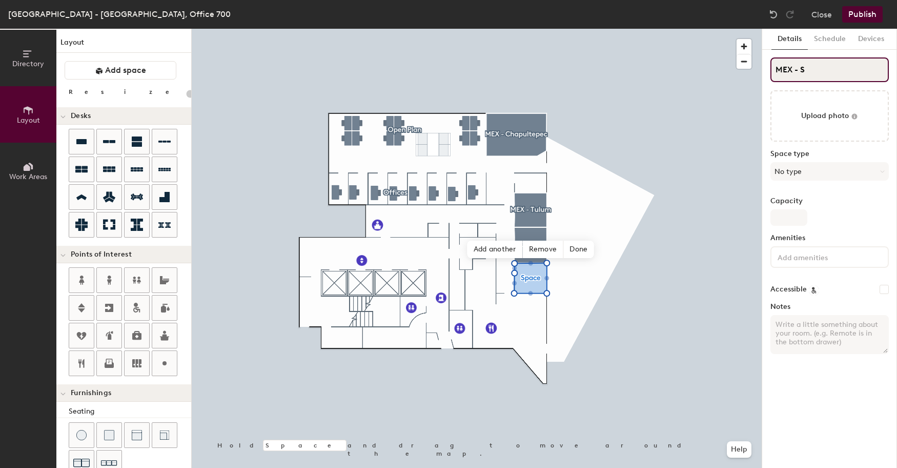
type input "20"
type input "MEX - Sa"
type input "20"
type input "MEX - Say"
type input "20"
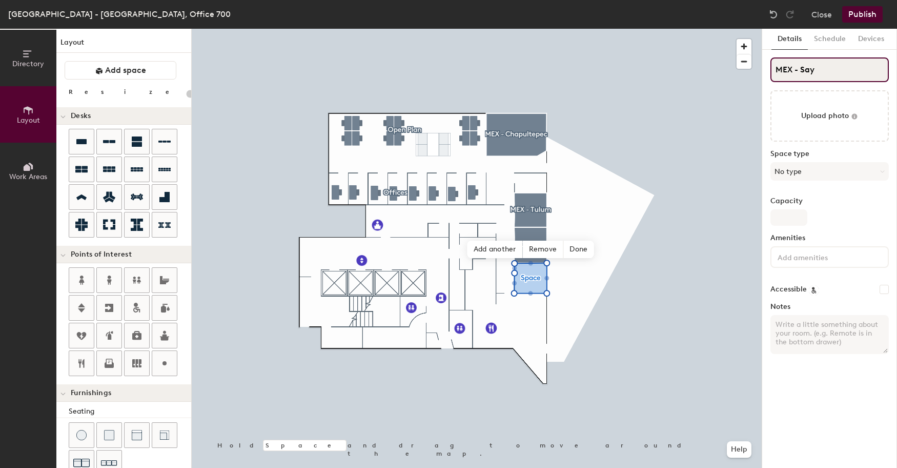
type input "MEX - Sa"
type input "20"
type input "MEX - Say"
type input "20"
type input "MEX - Sayu"
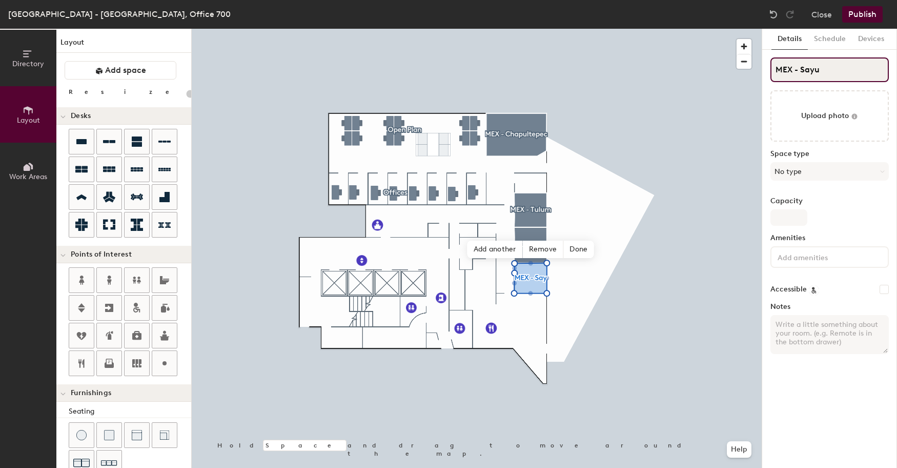
type input "20"
type input "MEX - Sayul"
type input "20"
type input "MEX - Sayulit"
type input "20"
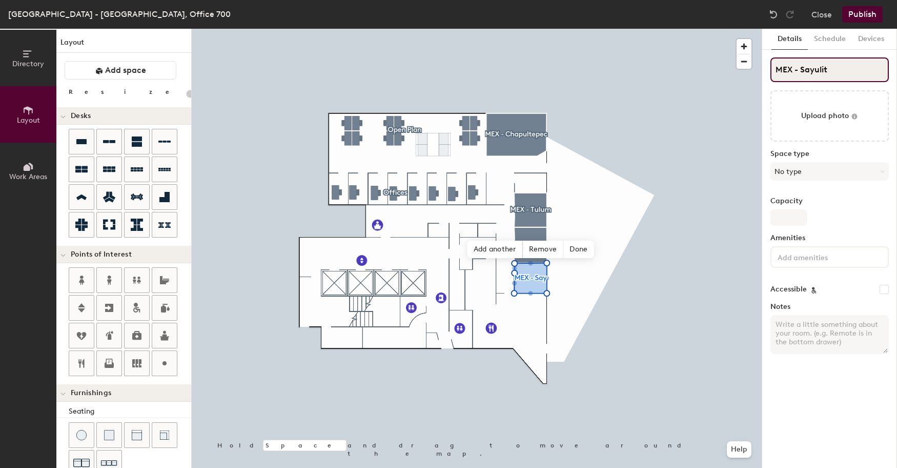
type input "MEX - Sayulita"
type input "20"
type input "MEX - Sayulita"
click at [799, 179] on button "No type" at bounding box center [830, 171] width 118 height 18
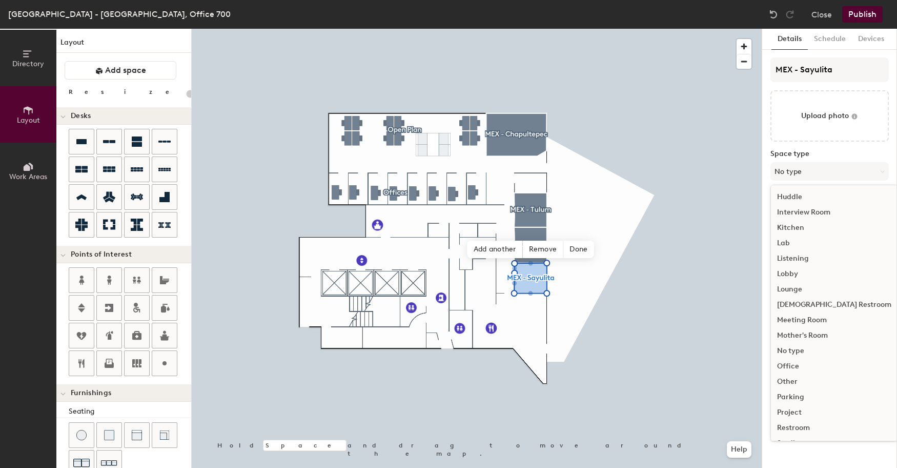
scroll to position [173, 0]
click at [811, 299] on div "Meeting Room" at bounding box center [834, 300] width 127 height 15
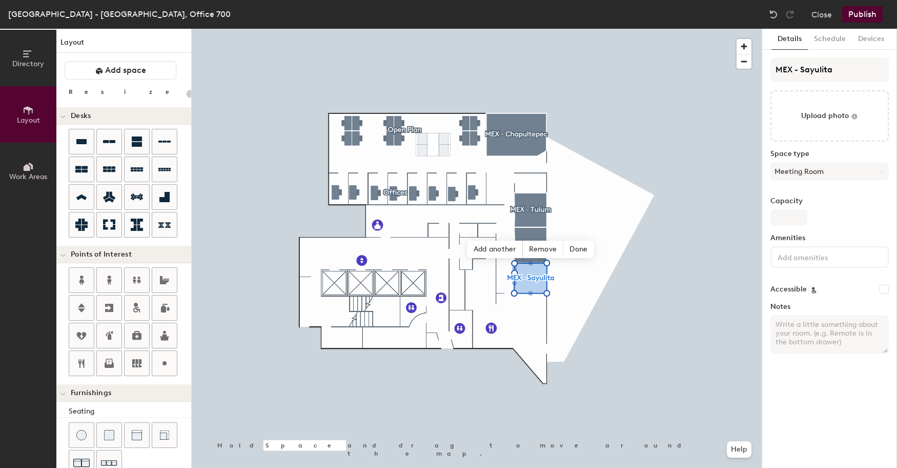
type input "20"
click at [795, 216] on input "Capacity" at bounding box center [789, 217] width 37 height 16
type input "4"
type input "20"
type input "4"
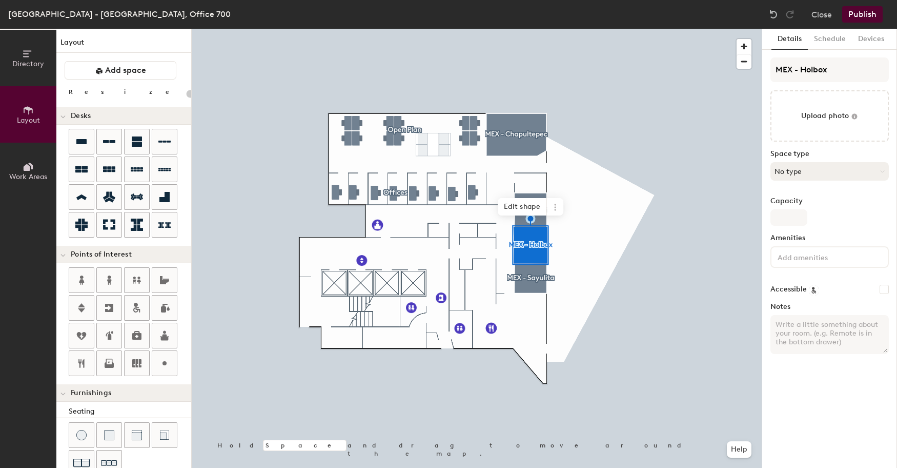
click at [833, 173] on button "No type" at bounding box center [830, 171] width 118 height 18
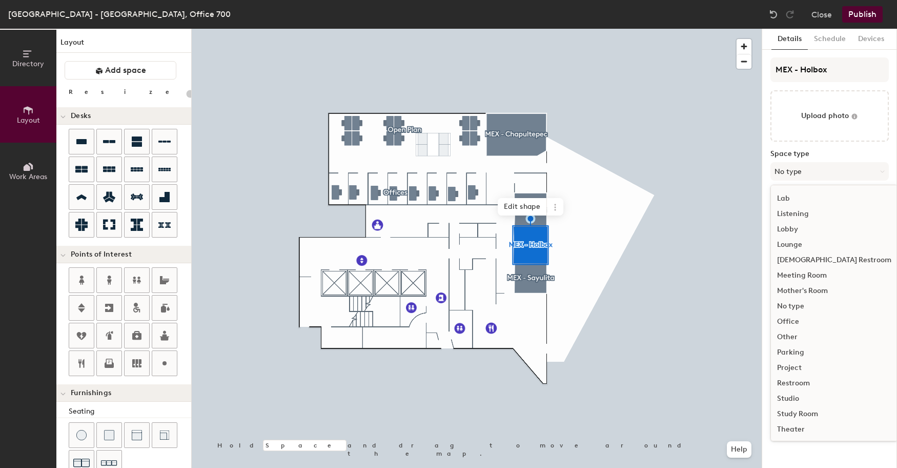
scroll to position [199, 0]
click at [811, 275] on div "Meeting Room" at bounding box center [834, 274] width 127 height 15
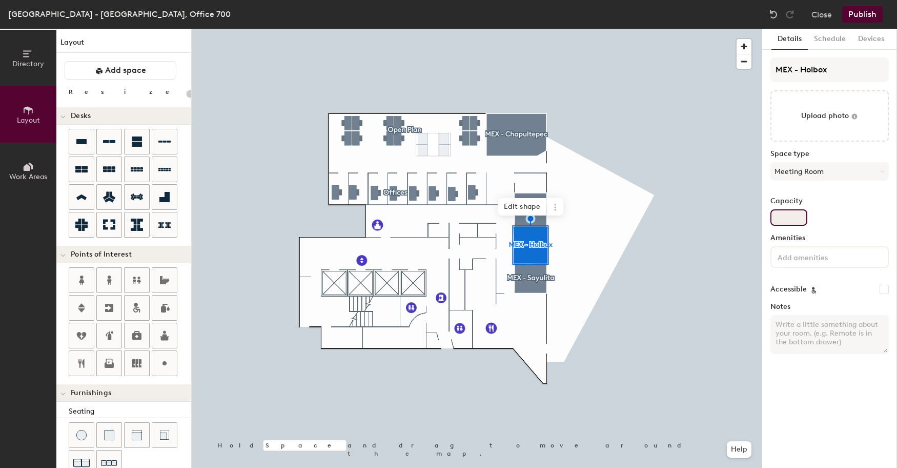
type input "20"
click at [788, 215] on input "Capacity" at bounding box center [789, 217] width 37 height 16
type input "4"
type input "20"
type input "4"
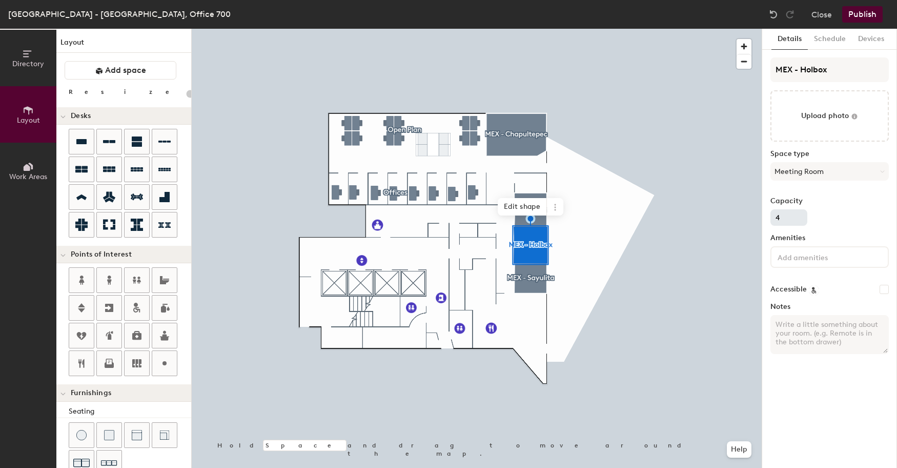
click at [697, 29] on div at bounding box center [477, 29] width 570 height 0
click at [820, 173] on button "No type" at bounding box center [830, 171] width 118 height 18
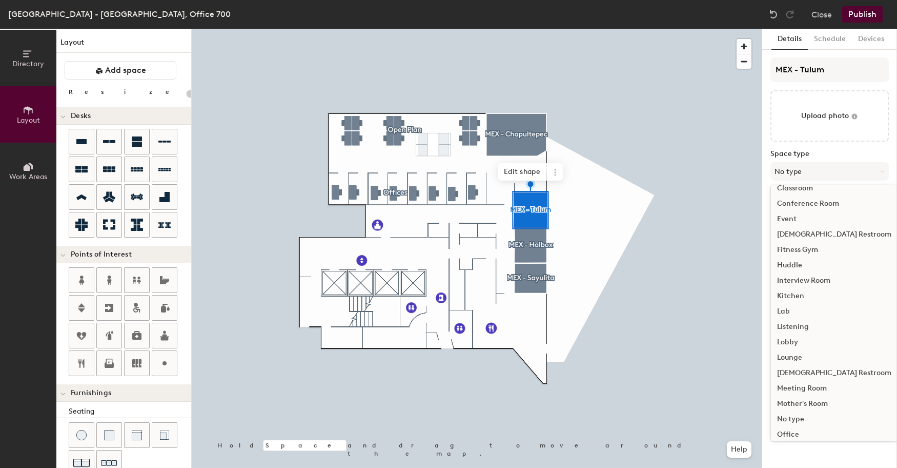
scroll to position [119, 0]
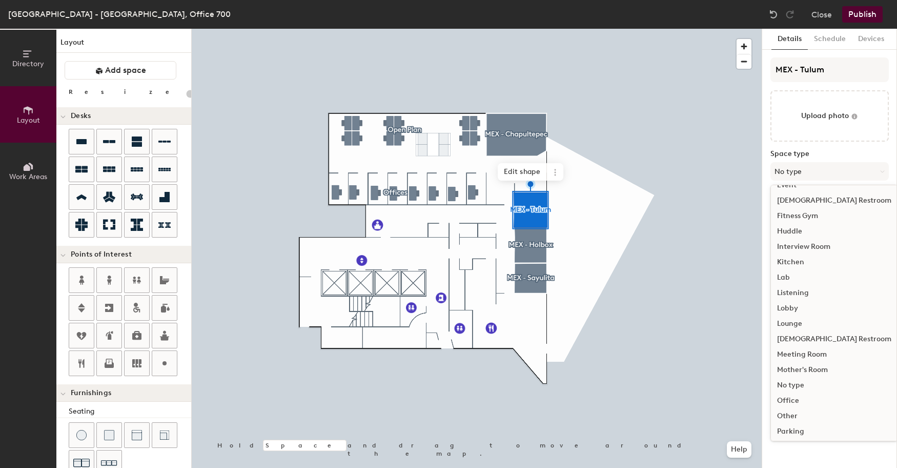
click at [820, 353] on div "Meeting Room" at bounding box center [834, 354] width 127 height 15
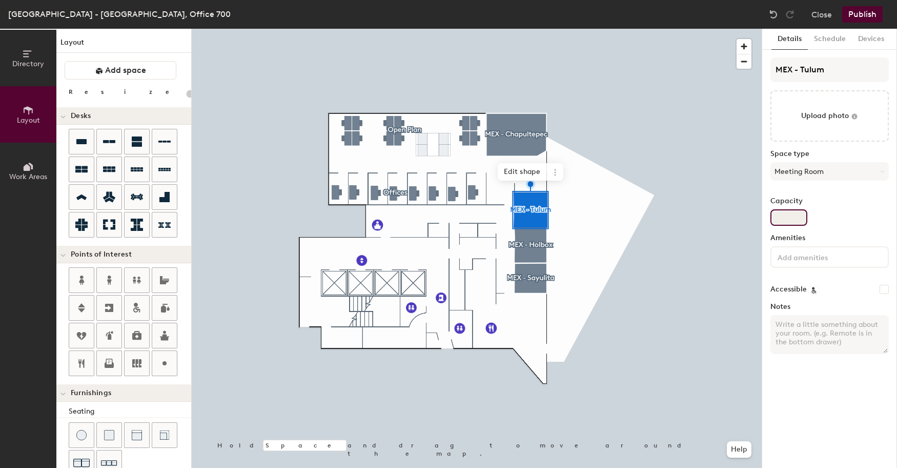
click at [794, 219] on input "Capacity" at bounding box center [789, 217] width 37 height 16
type input "20"
type input "4"
type input "20"
type input "4"
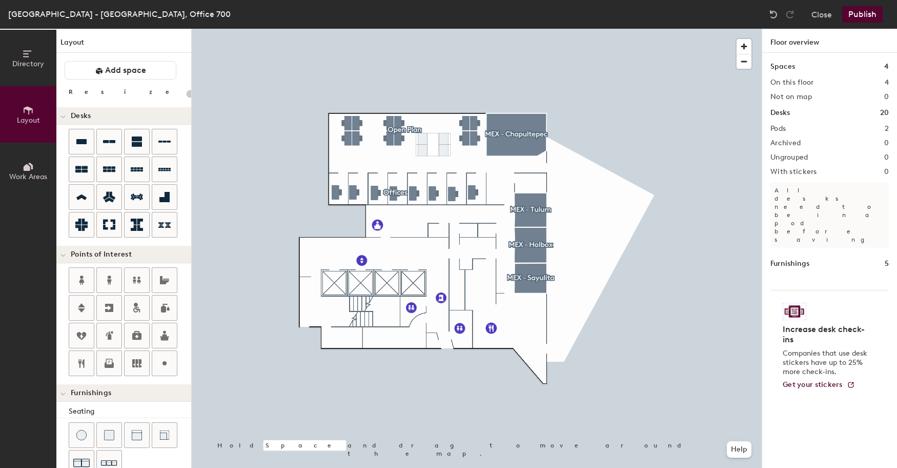
click at [865, 15] on button "Publish" at bounding box center [862, 14] width 41 height 16
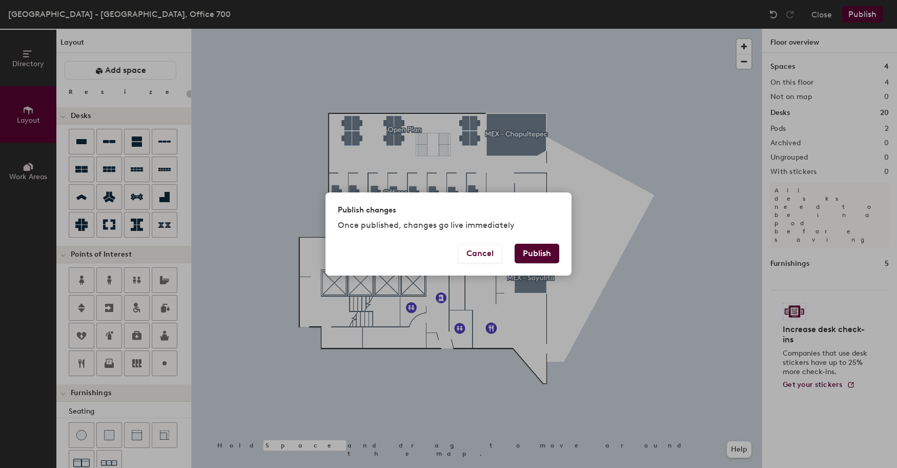
click at [539, 255] on button "Publish" at bounding box center [537, 253] width 45 height 19
type input "20"
